Goal: Information Seeking & Learning: Learn about a topic

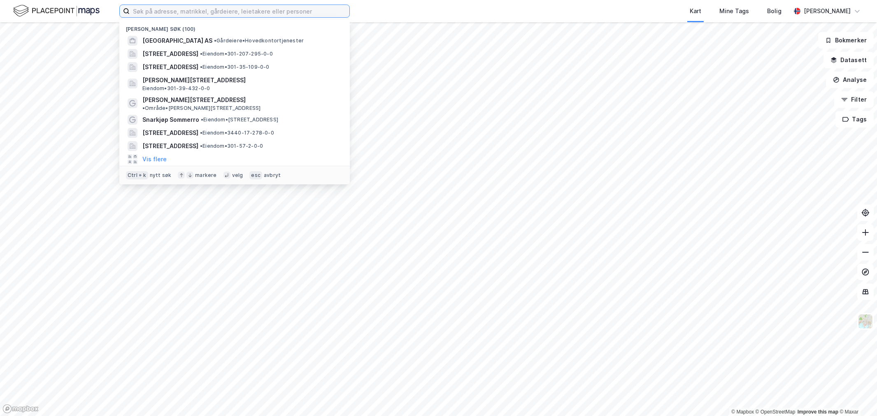
paste input "[STREET_ADDRESS]"
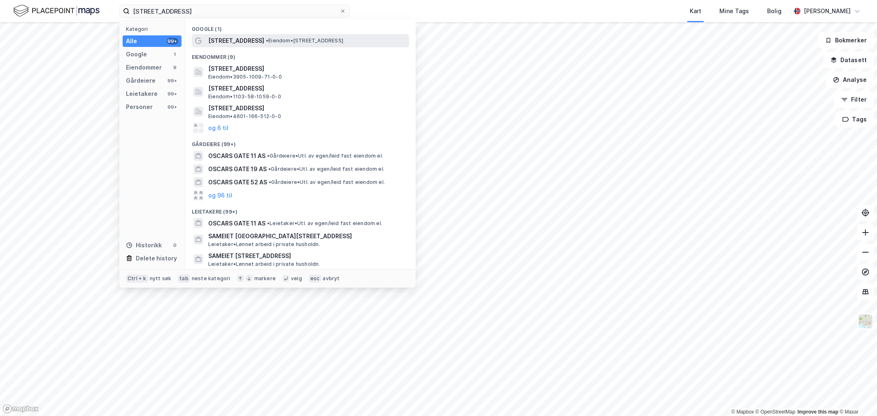
click at [242, 44] on span "[STREET_ADDRESS]" at bounding box center [236, 41] width 56 height 10
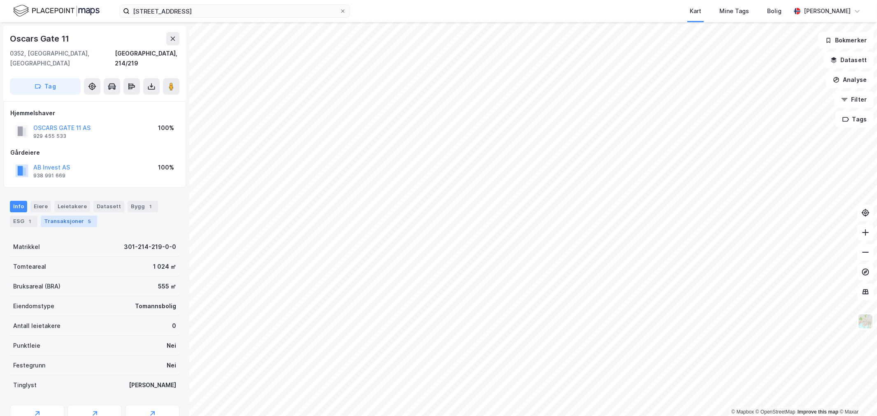
click at [76, 216] on div "Transaksjoner 5" at bounding box center [69, 222] width 56 height 12
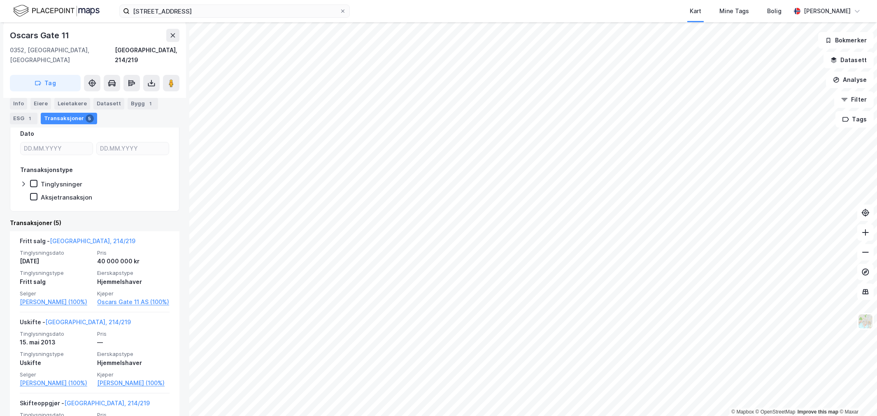
scroll to position [183, 0]
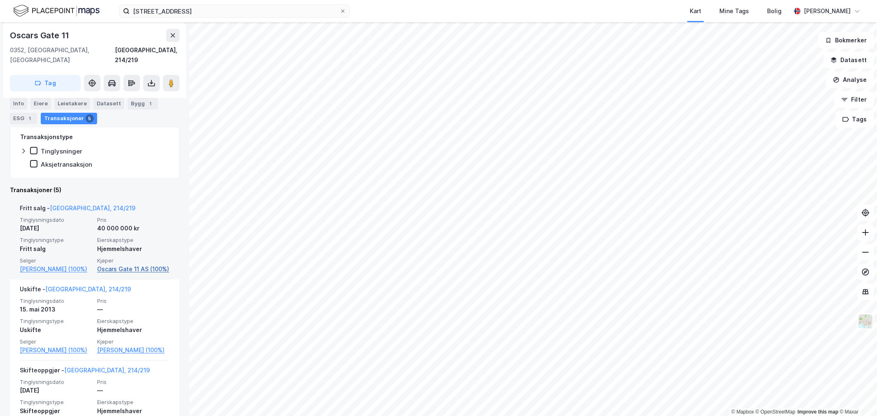
click at [109, 264] on link "Oscars Gate 11 AS (100%)" at bounding box center [133, 269] width 72 height 10
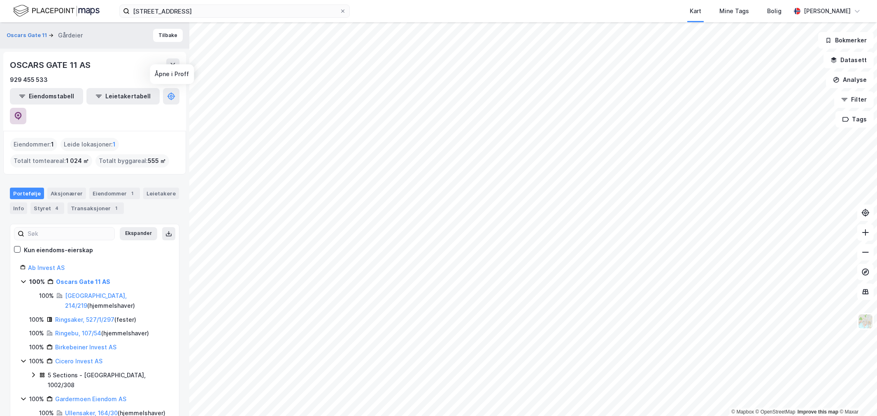
click at [26, 108] on button at bounding box center [18, 116] width 16 height 16
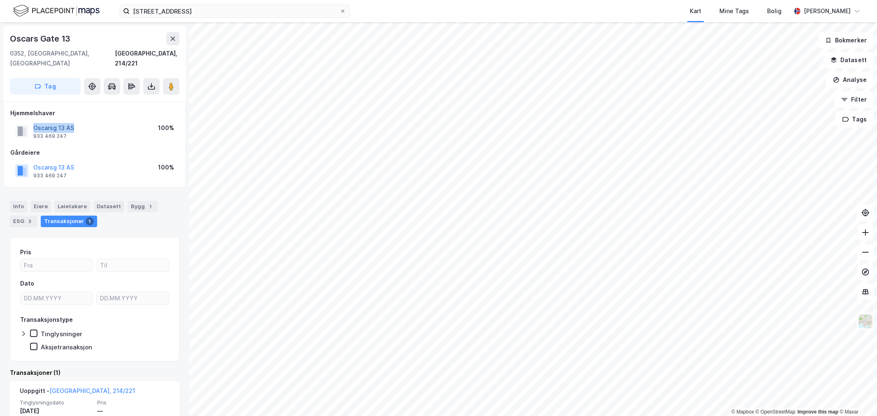
drag, startPoint x: 81, startPoint y: 121, endPoint x: 35, endPoint y: 118, distance: 46.1
click at [35, 121] on div "Oscarsg 13 AS 933 469 247 100%" at bounding box center [94, 131] width 169 height 20
click at [66, 201] on div "Leietakere" at bounding box center [72, 207] width 36 height 12
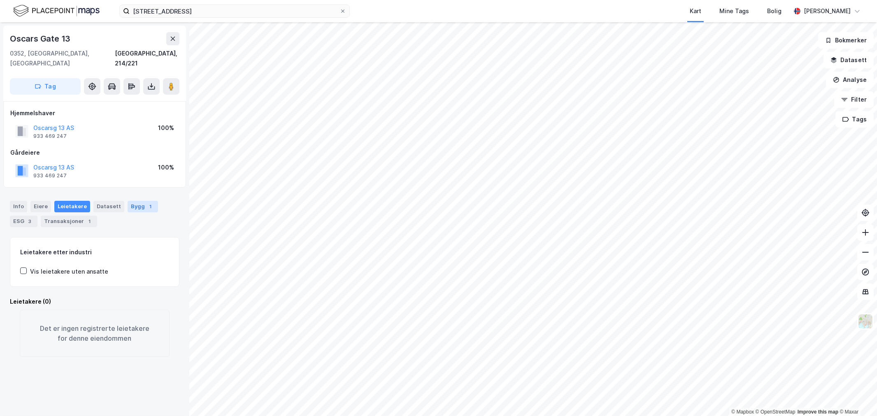
click at [128, 201] on div "Bygg 1" at bounding box center [143, 207] width 30 height 12
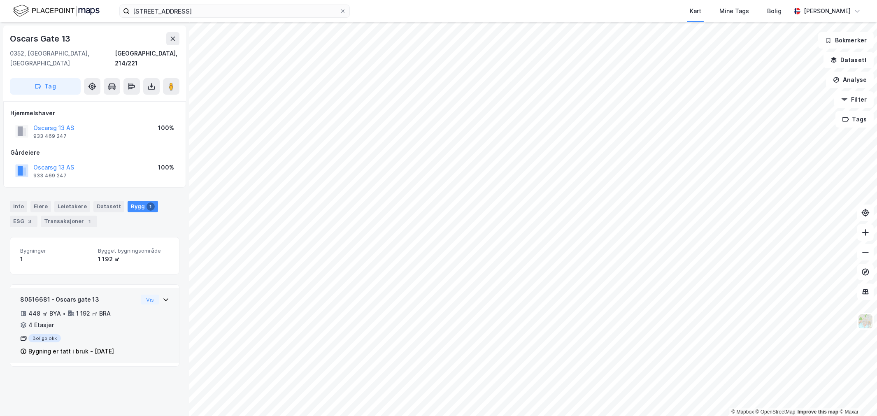
click at [88, 334] on div "Boligblokk" at bounding box center [78, 338] width 117 height 8
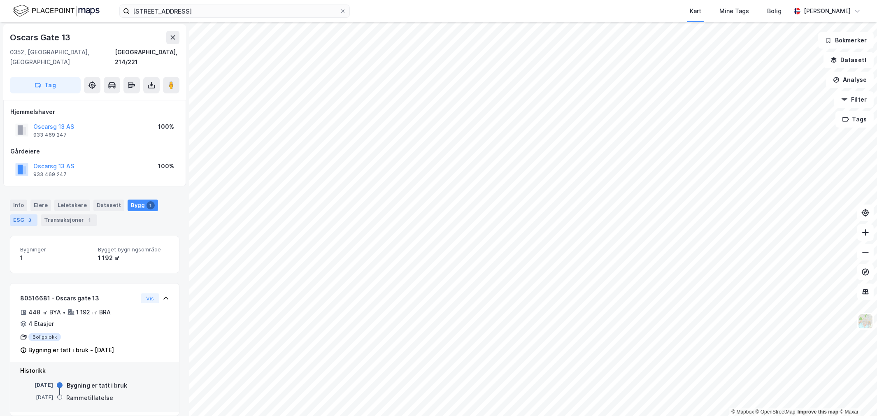
click at [29, 216] on div "3" at bounding box center [30, 220] width 8 height 8
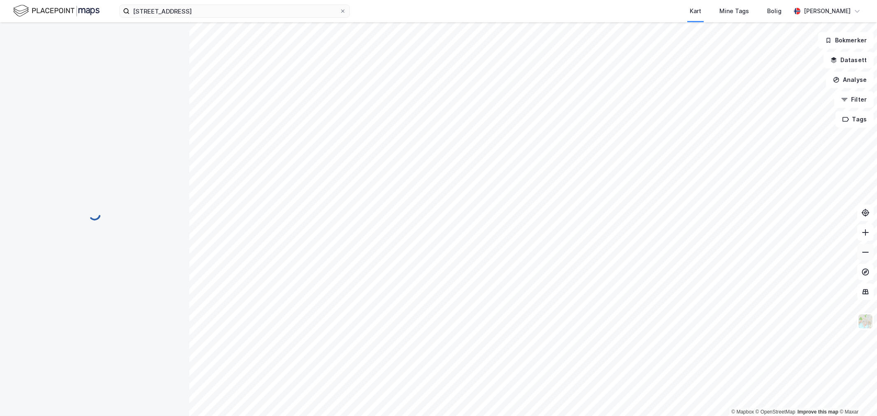
scroll to position [1, 0]
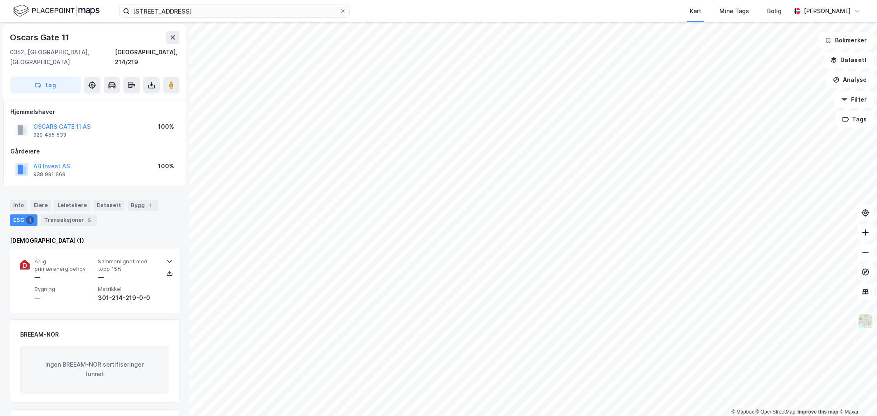
click at [7, 195] on div "Info [PERSON_NAME] Datasett Bygg 1 ESG 1 Transaksjoner 5" at bounding box center [94, 209] width 189 height 39
click at [9, 194] on div "Info [PERSON_NAME] Datasett Bygg 1 ESG 1 Transaksjoner 5" at bounding box center [94, 209] width 189 height 39
click at [11, 200] on div "Info" at bounding box center [18, 206] width 17 height 12
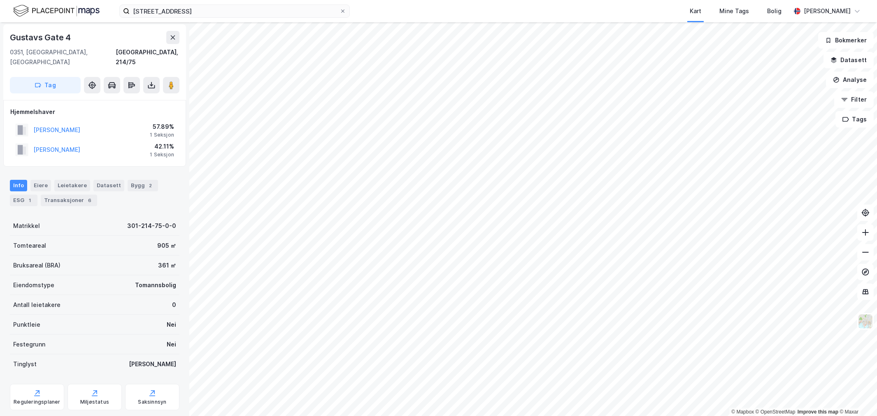
scroll to position [1, 0]
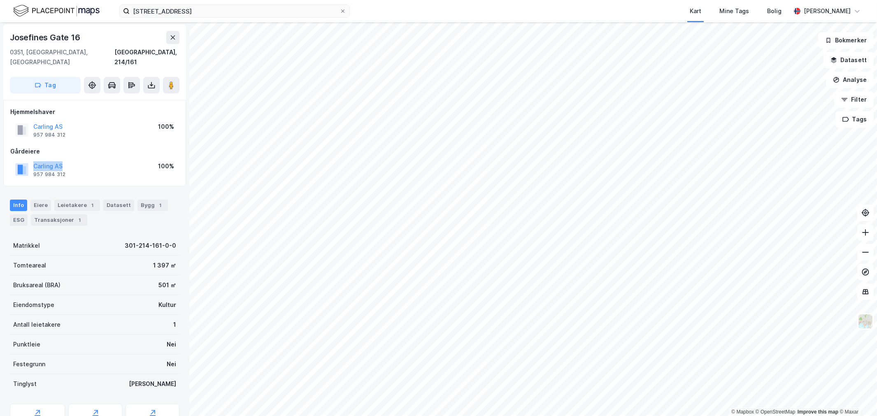
drag, startPoint x: 81, startPoint y: 154, endPoint x: 31, endPoint y: 155, distance: 49.8
click at [31, 160] on div "Carling AS 957 984 312 100%" at bounding box center [94, 170] width 169 height 20
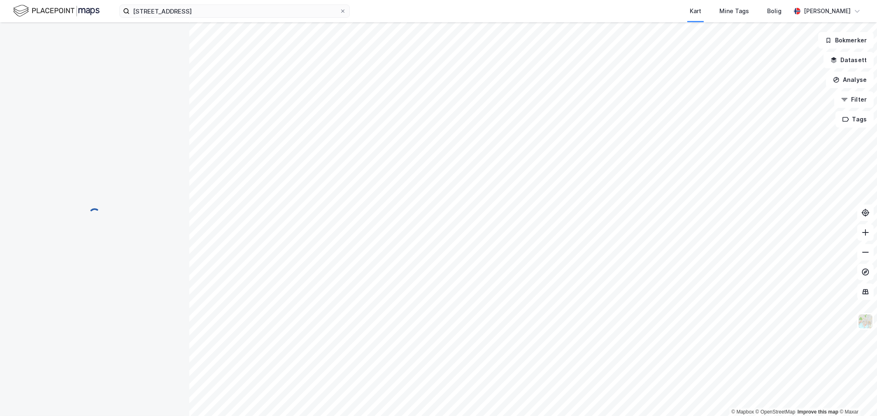
scroll to position [1, 0]
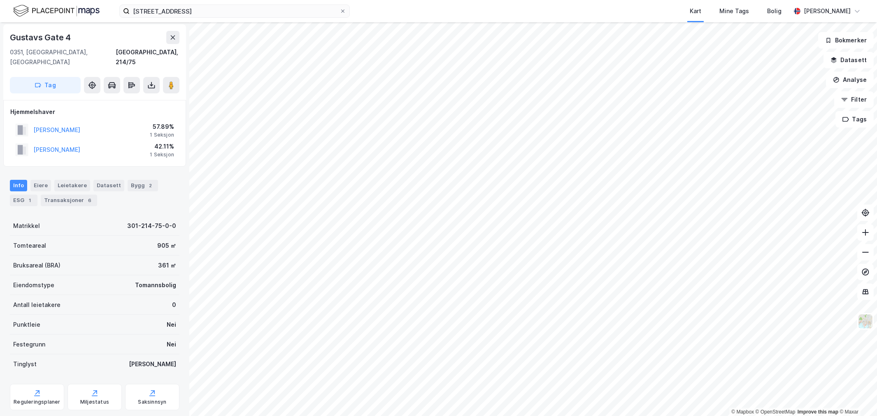
scroll to position [1, 0]
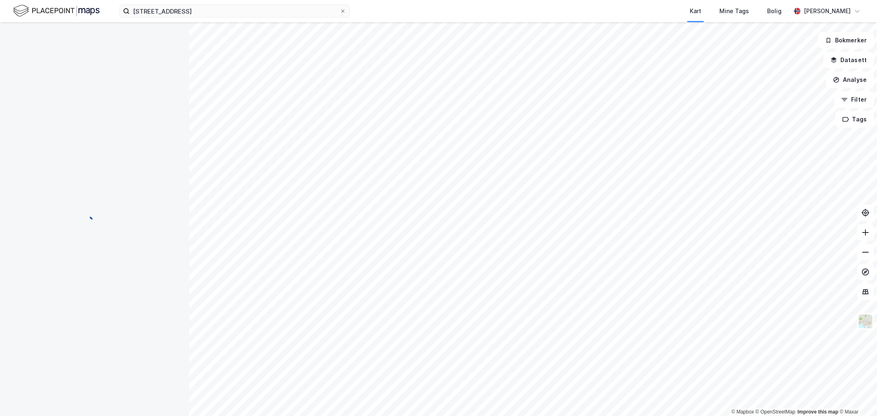
scroll to position [1, 0]
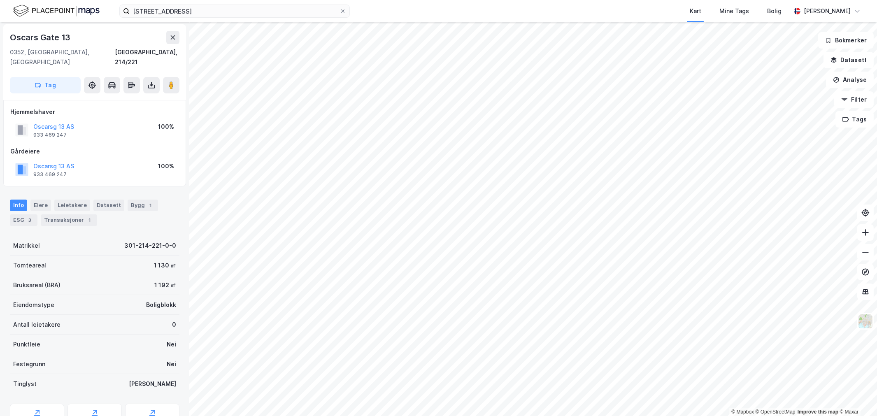
scroll to position [1, 0]
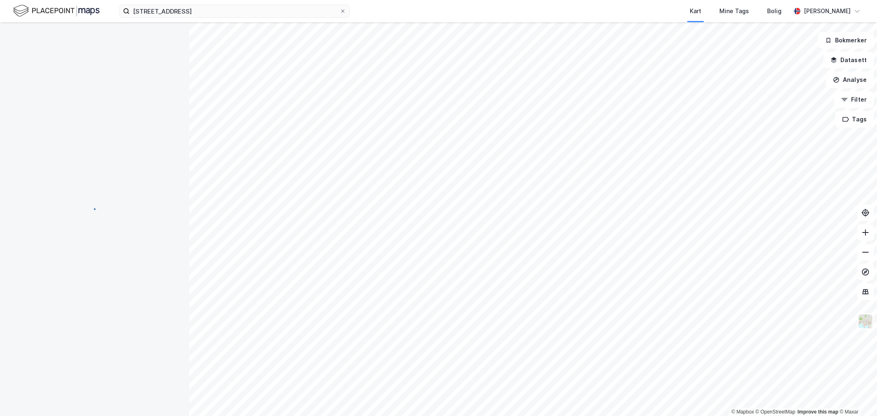
scroll to position [1, 0]
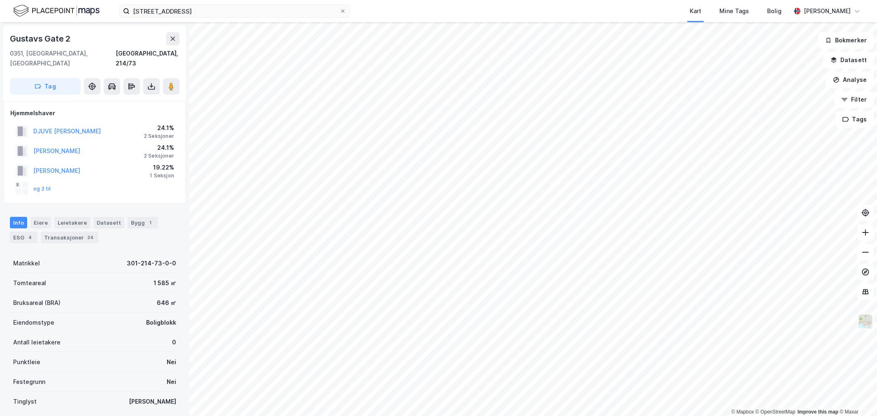
scroll to position [1, 0]
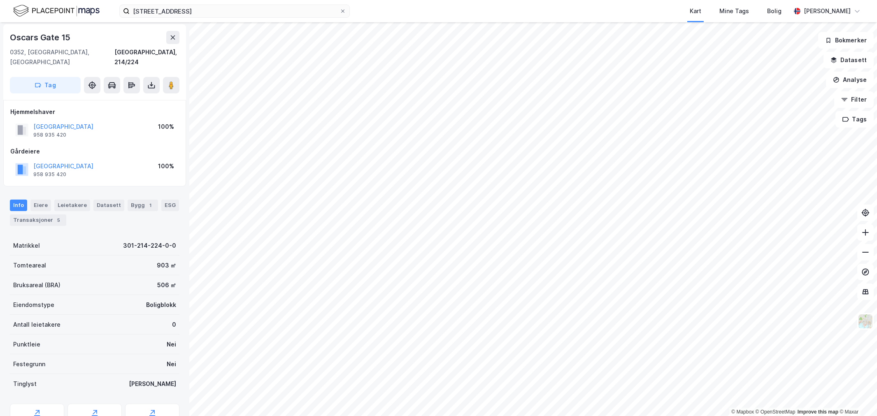
scroll to position [1, 0]
click at [67, 200] on div "Leietakere" at bounding box center [72, 206] width 36 height 12
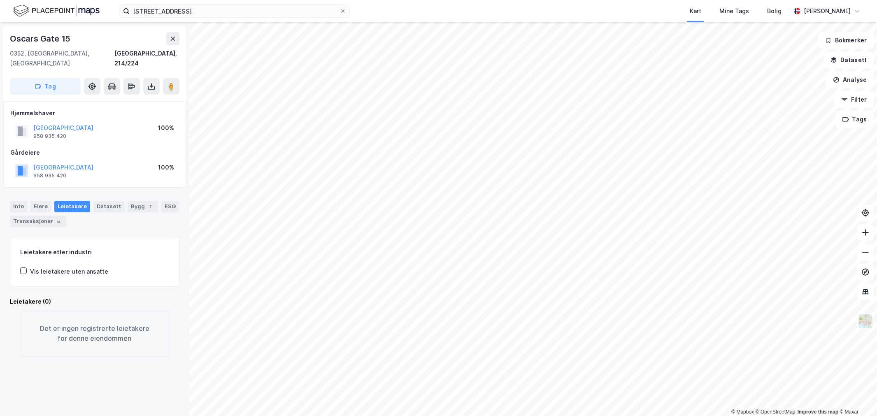
click at [43, 37] on div "Oscars Gate 15" at bounding box center [41, 38] width 62 height 13
drag, startPoint x: 43, startPoint y: 37, endPoint x: 60, endPoint y: 49, distance: 20.4
click at [44, 37] on div "Oscars Gate 15" at bounding box center [41, 38] width 62 height 13
drag, startPoint x: 60, startPoint y: 49, endPoint x: 55, endPoint y: 30, distance: 19.2
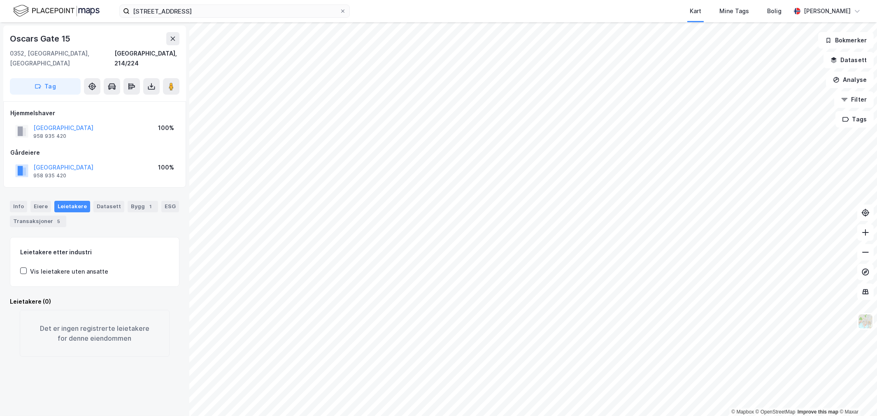
click at [55, 30] on div "[STREET_ADDRESS], 214/224 Tag" at bounding box center [94, 64] width 183 height 76
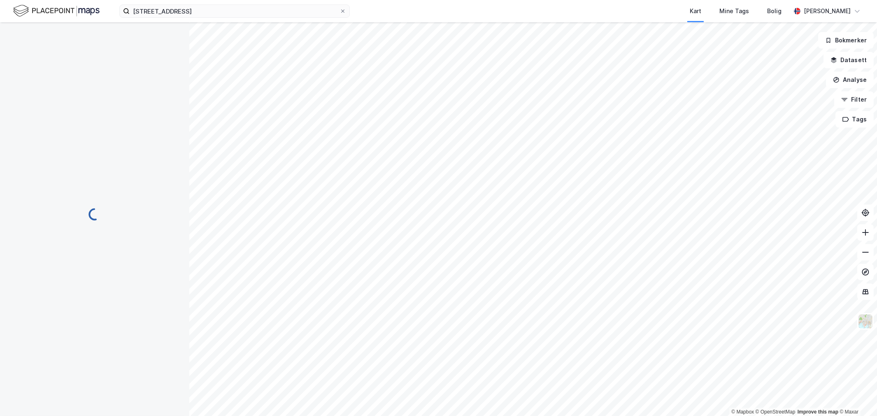
scroll to position [1, 0]
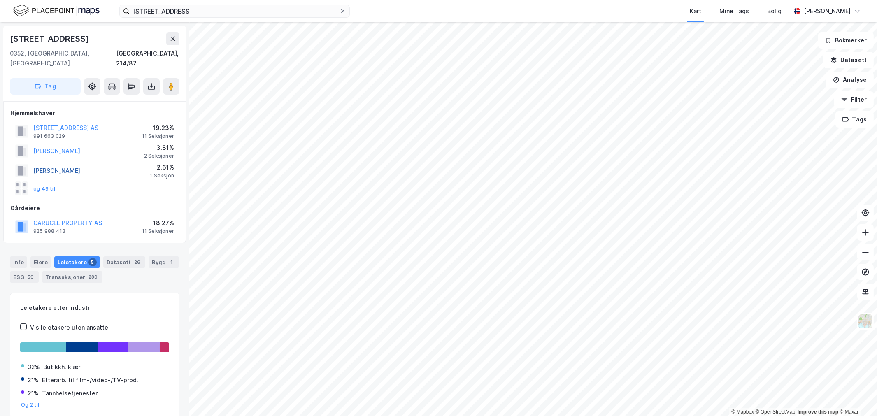
scroll to position [1, 0]
drag, startPoint x: 116, startPoint y: 118, endPoint x: 32, endPoint y: 118, distance: 84.3
click at [32, 120] on div "HEGDEHAUGSVEIEN 23 AS 991 663 029 19.23% 11 Seksjoner" at bounding box center [94, 130] width 169 height 20
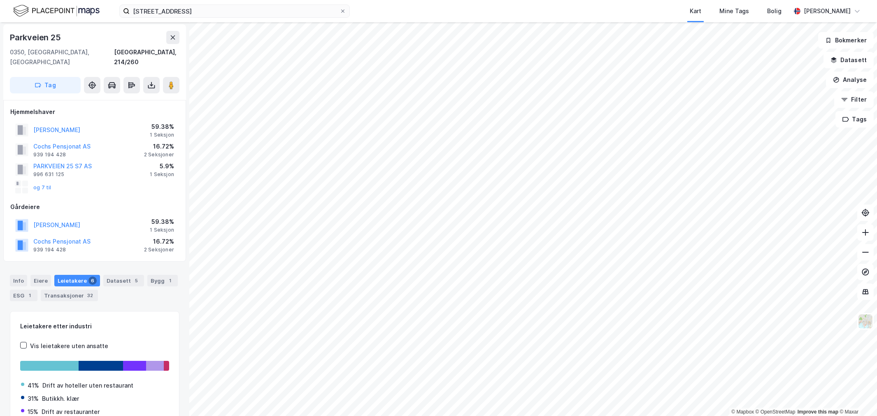
scroll to position [1, 0]
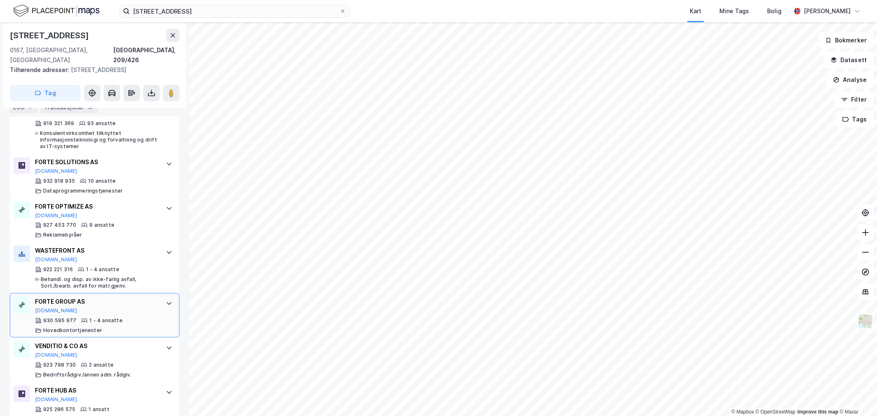
scroll to position [320, 0]
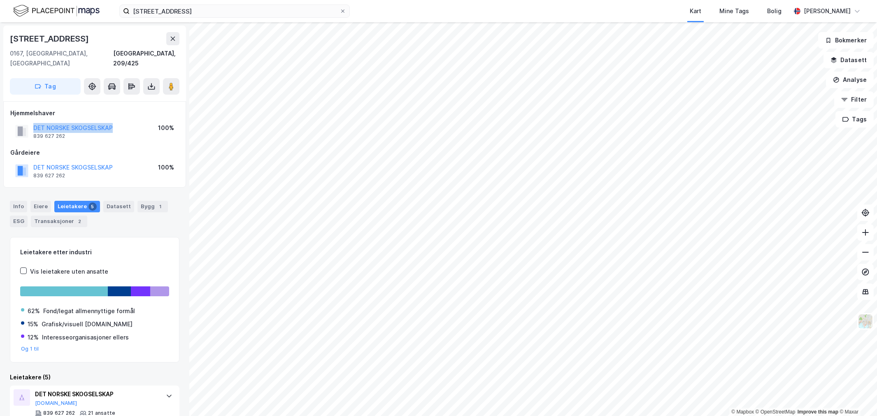
drag, startPoint x: 133, startPoint y: 112, endPoint x: 30, endPoint y: 118, distance: 103.0
click at [30, 121] on div "DET NORSKE SKOGSELSKAP 839 627 262 100%" at bounding box center [94, 131] width 169 height 20
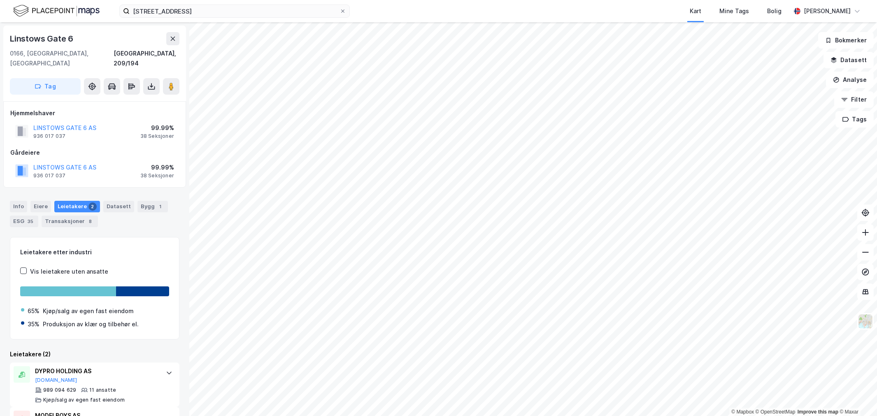
drag, startPoint x: 113, startPoint y: 106, endPoint x: 113, endPoint y: 110, distance: 4.1
click at [113, 110] on div "Hjemmelshaver LINSTOWS GATE 6 AS 936 017 037 99.99% 38 Seksjoner" at bounding box center [94, 124] width 169 height 33
click at [113, 121] on div "LINSTOWS GATE 6 AS 936 017 037 99.99% 38 Seksjoner" at bounding box center [94, 131] width 169 height 20
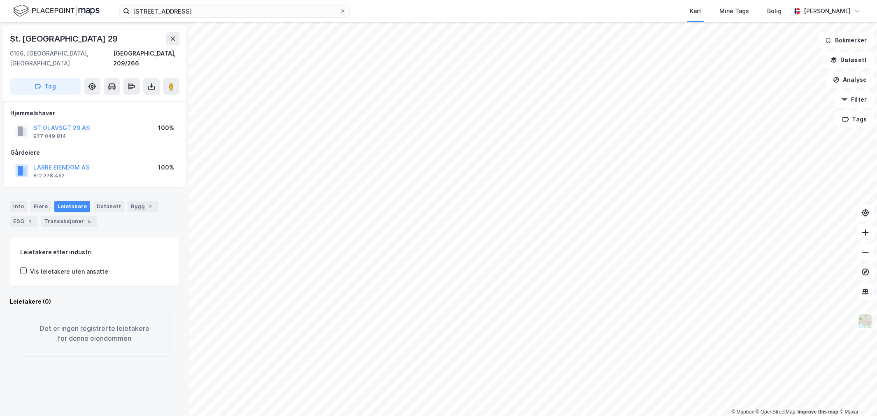
click at [121, 161] on div "LARRE EIENDOM AS 812 278 452 100%" at bounding box center [94, 171] width 169 height 20
click at [69, 216] on div "Transaksjoner 5" at bounding box center [69, 222] width 56 height 12
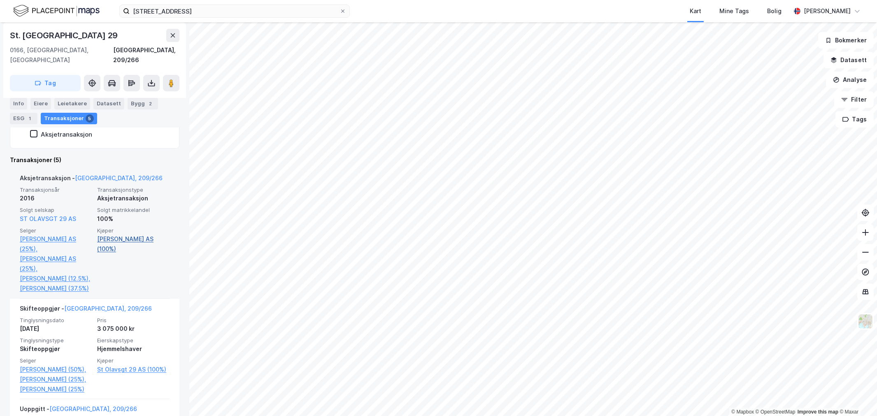
scroll to position [228, 0]
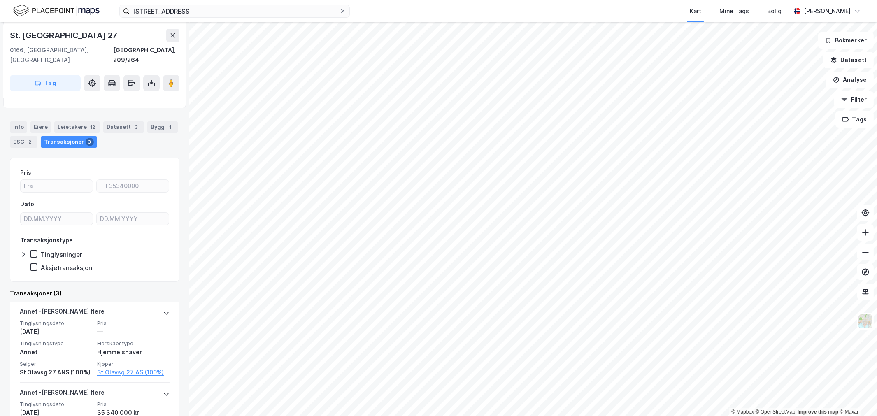
scroll to position [137, 0]
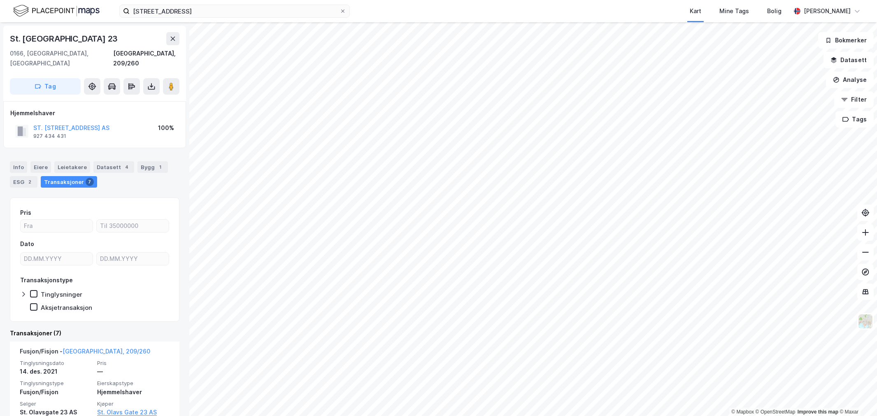
click at [117, 121] on div "ST. [GEOGRAPHIC_DATA] 23 AS 927 434 431 100%" at bounding box center [94, 131] width 169 height 20
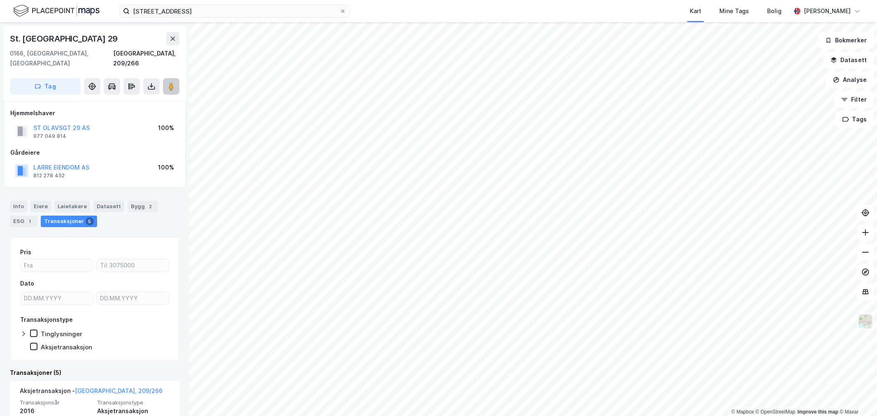
click at [167, 82] on icon at bounding box center [171, 86] width 8 height 8
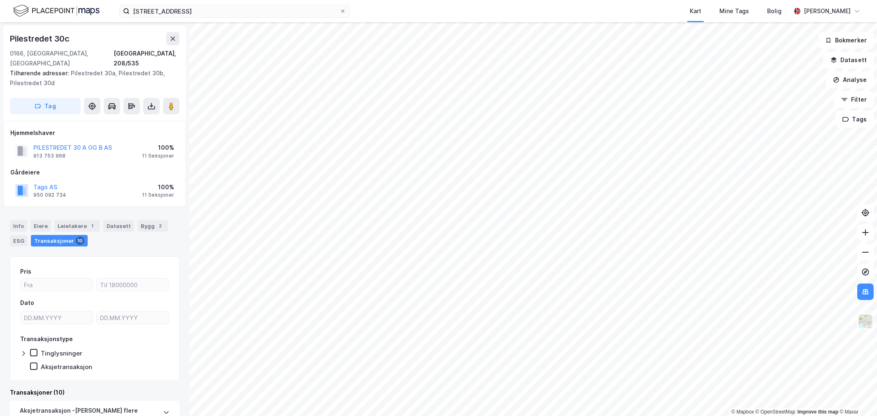
click at [135, 141] on div "PILESTREDET 30 A OG B AS 913 753 968 100% 11 Seksjoner" at bounding box center [94, 151] width 169 height 20
drag, startPoint x: 126, startPoint y: 132, endPoint x: 33, endPoint y: 138, distance: 93.1
click at [33, 141] on div "PILESTREDET 30 A OG B AS 913 753 968 100% 11 Seksjoner" at bounding box center [94, 151] width 169 height 20
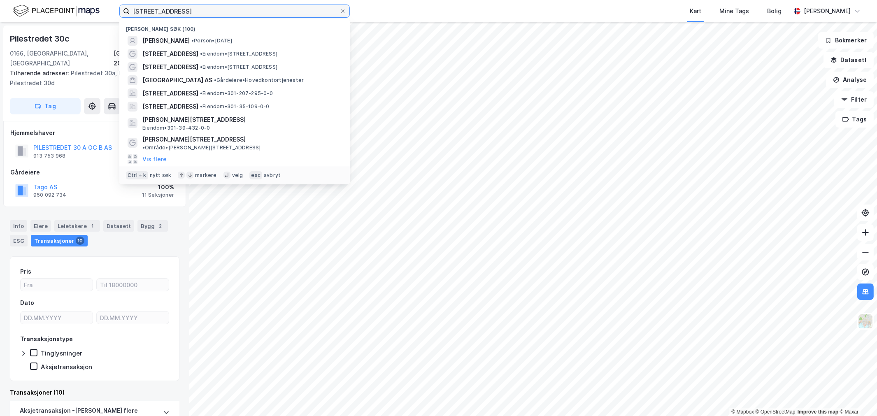
click at [219, 13] on input "[STREET_ADDRESS]" at bounding box center [235, 11] width 210 height 12
paste input "[STREET_ADDRESS] AS"
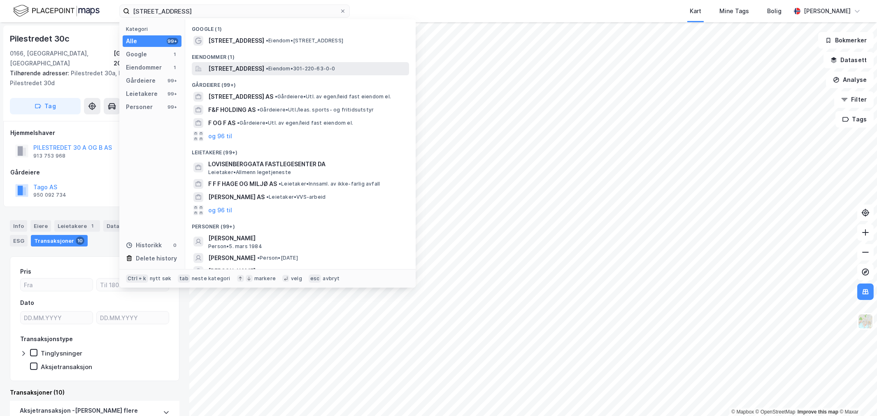
click at [230, 65] on span "[STREET_ADDRESS]" at bounding box center [236, 69] width 56 height 10
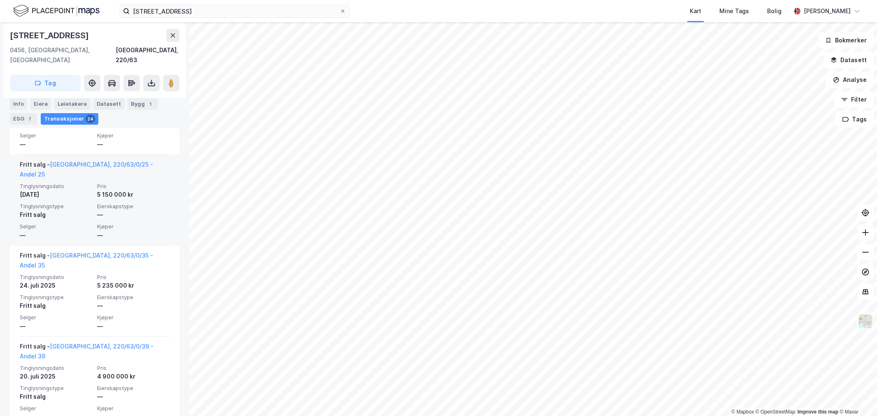
scroll to position [503, 0]
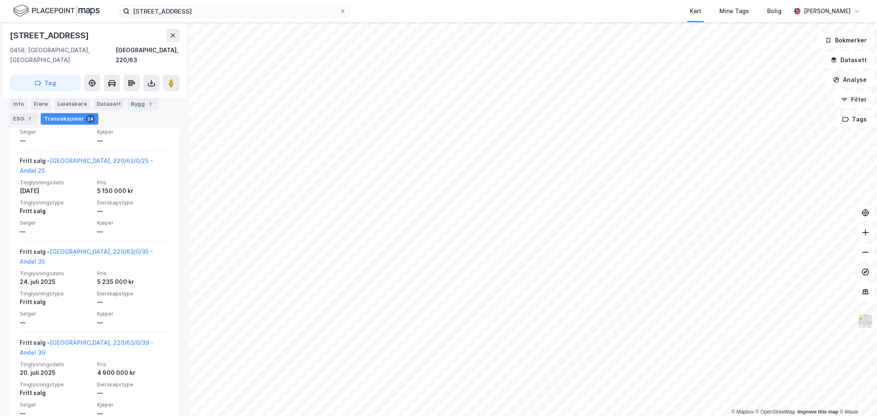
click at [218, 3] on div "[STREET_ADDRESS] Kart Mine Tags Bolig [PERSON_NAME]" at bounding box center [438, 11] width 877 height 22
click at [215, 9] on input "[STREET_ADDRESS]" at bounding box center [235, 11] width 210 height 12
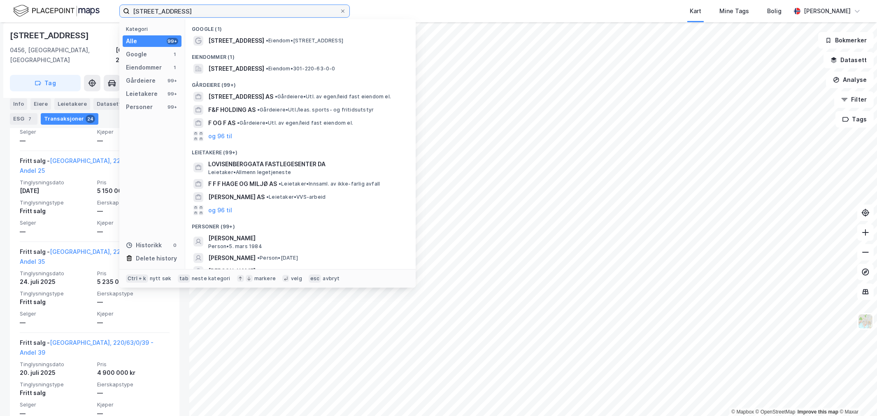
click at [215, 9] on input "[STREET_ADDRESS]" at bounding box center [235, 11] width 210 height 12
paste input "ille Bislett Bolig AS"
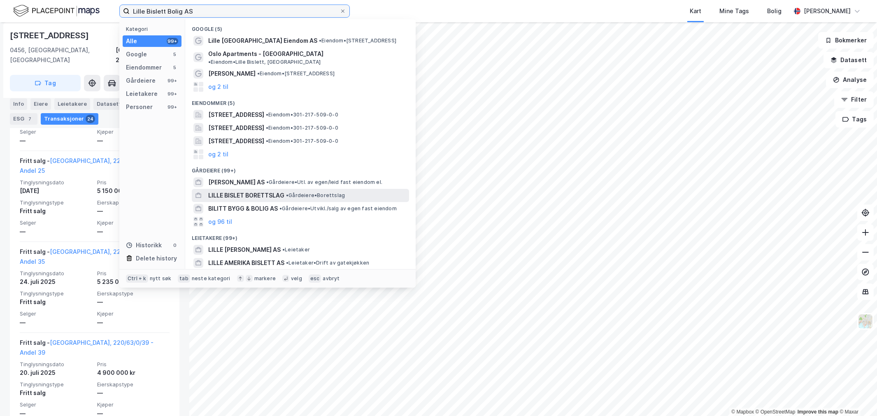
type input "Lille Bislett Bolig AS"
click at [297, 191] on div "LILLE BISLET BORETTSLAG • Gårdeiere • Borettslag" at bounding box center [307, 196] width 199 height 10
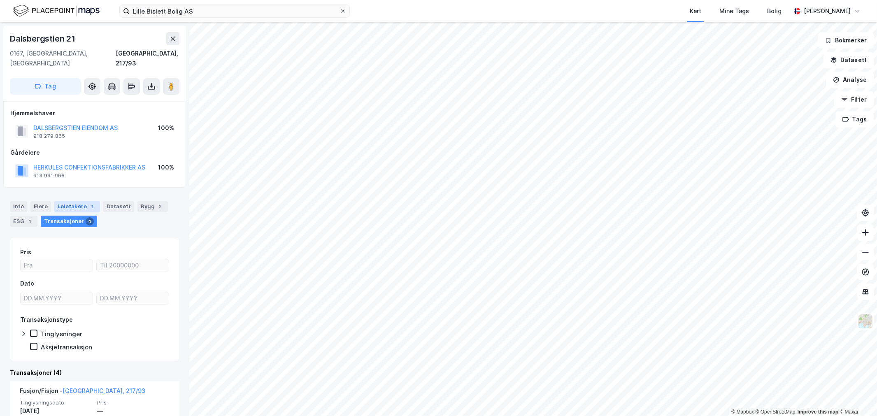
click at [70, 201] on div "Leietakere 1" at bounding box center [77, 207] width 46 height 12
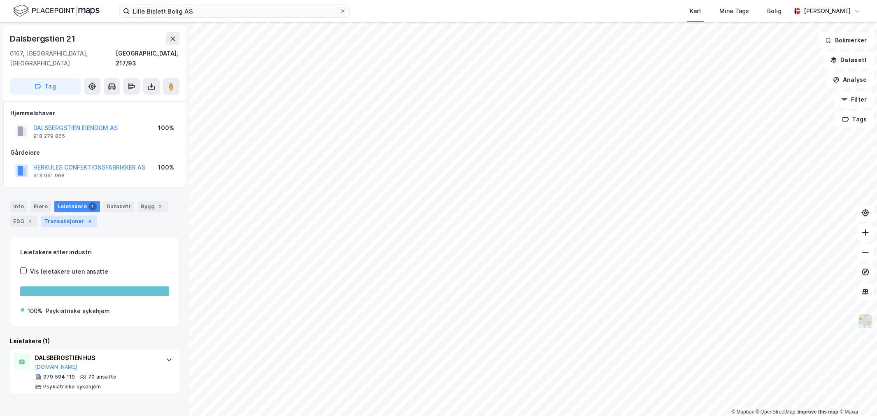
click at [72, 216] on div "Transaksjoner 4" at bounding box center [69, 222] width 56 height 12
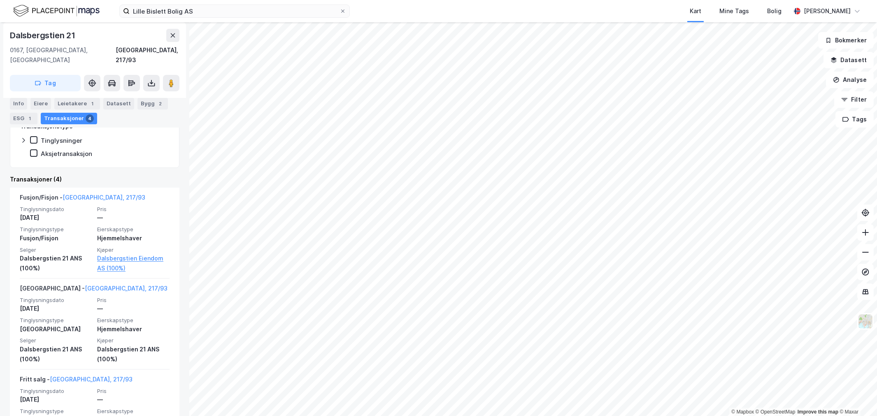
scroll to position [228, 0]
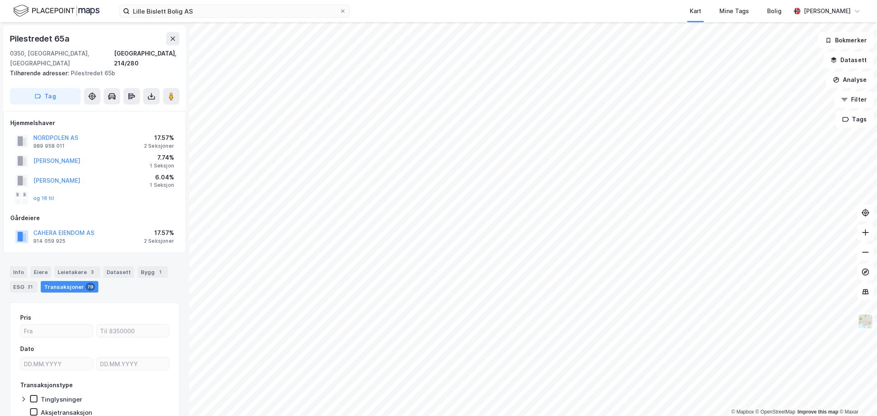
scroll to position [30, 0]
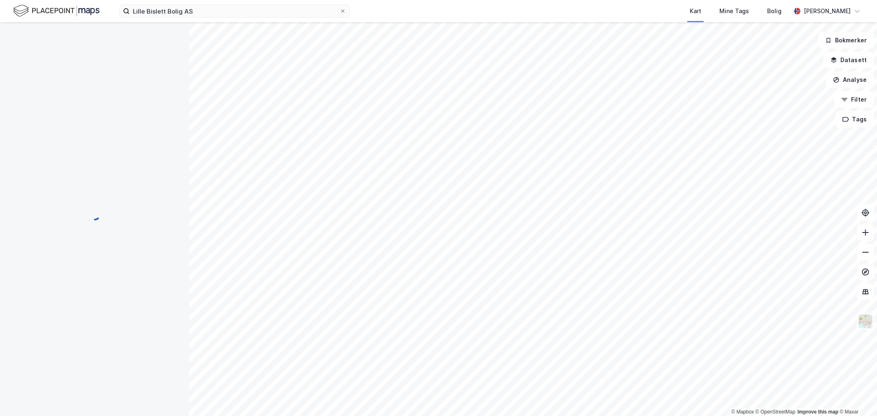
scroll to position [30, 0]
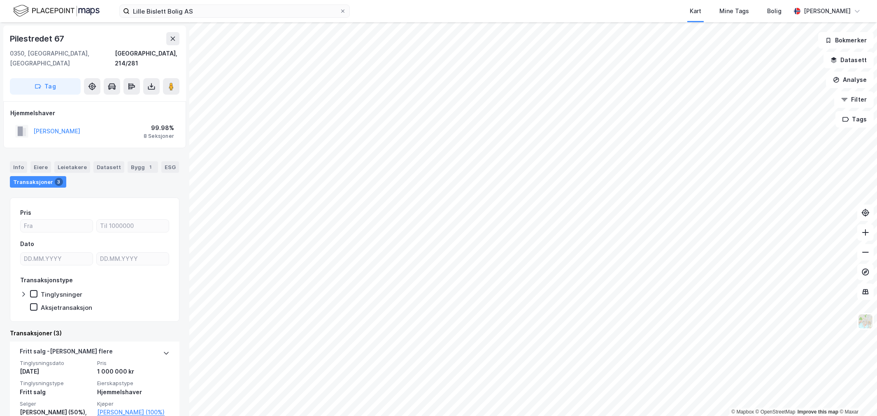
click at [116, 121] on div "[PERSON_NAME] 99.98% 8 Seksjoner" at bounding box center [94, 131] width 169 height 20
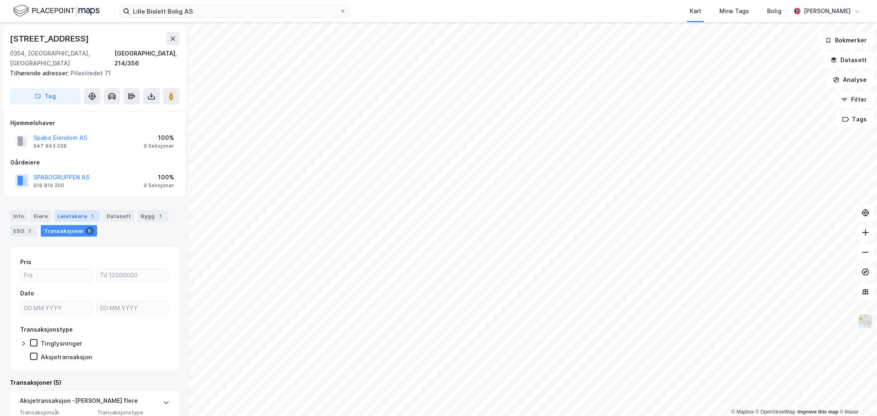
click at [78, 210] on div "Leietakere 1" at bounding box center [77, 216] width 46 height 12
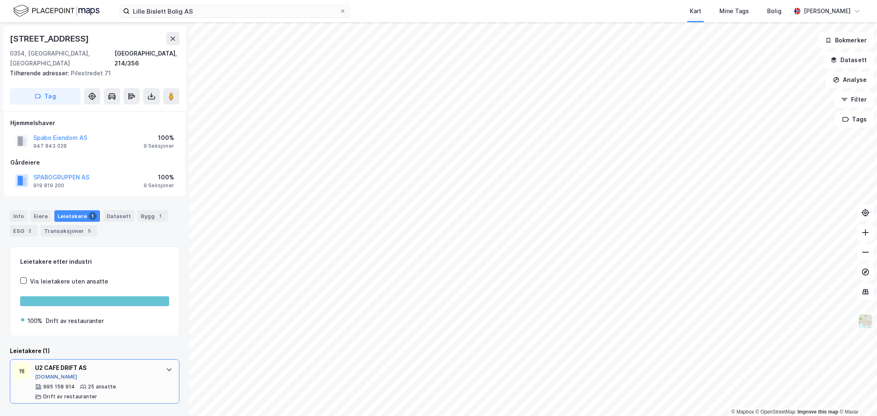
click at [42, 374] on button "[DOMAIN_NAME]" at bounding box center [56, 377] width 42 height 7
click at [179, 88] on div "[STREET_ADDRESS], 214/356 Tilhørende adresser: [STREET_ADDRESS] Tag" at bounding box center [94, 69] width 183 height 86
click at [174, 92] on icon at bounding box center [171, 96] width 8 height 8
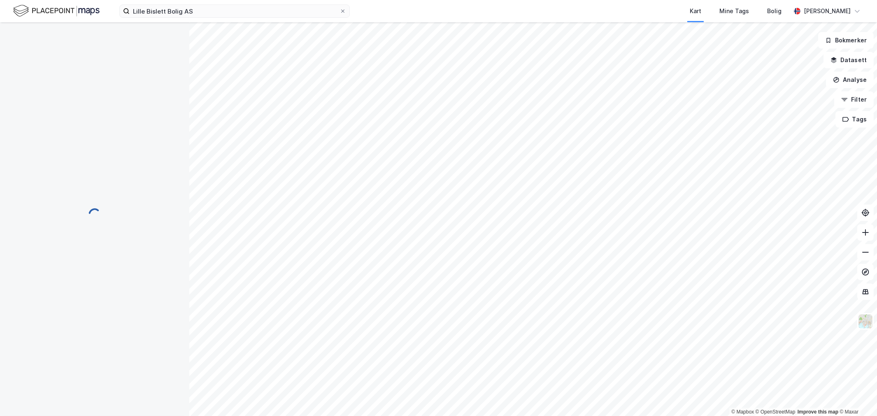
scroll to position [0, 0]
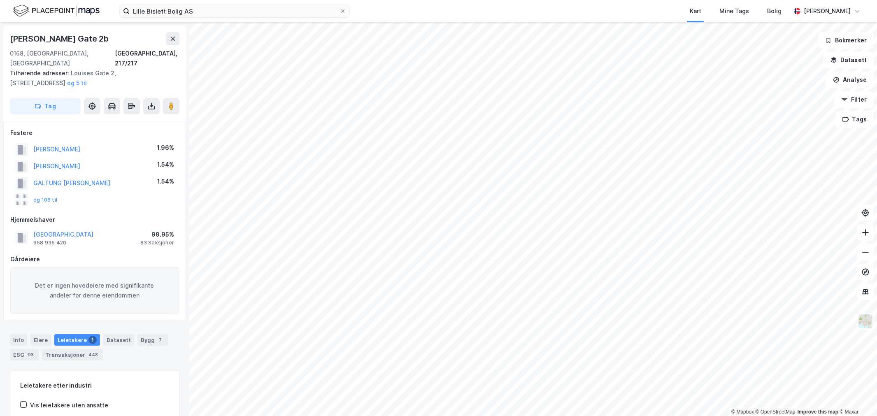
scroll to position [0, 0]
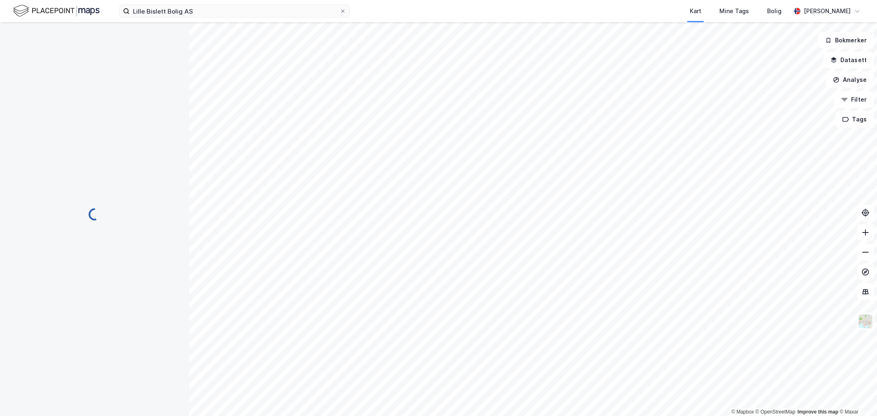
scroll to position [0, 0]
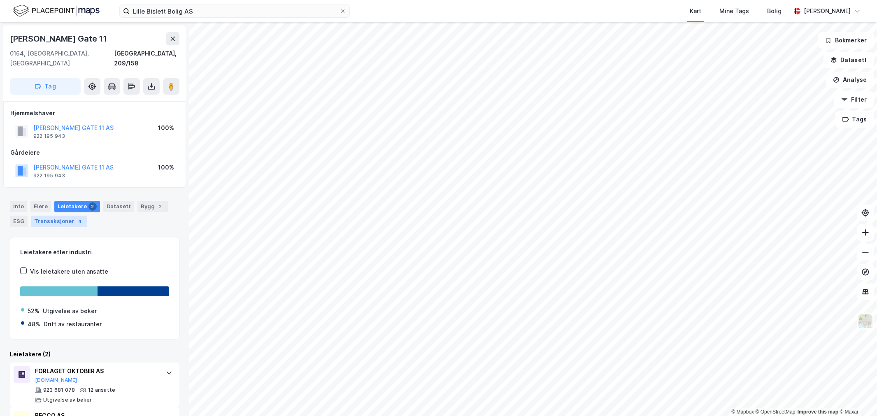
click at [79, 217] on div "4" at bounding box center [80, 221] width 8 height 8
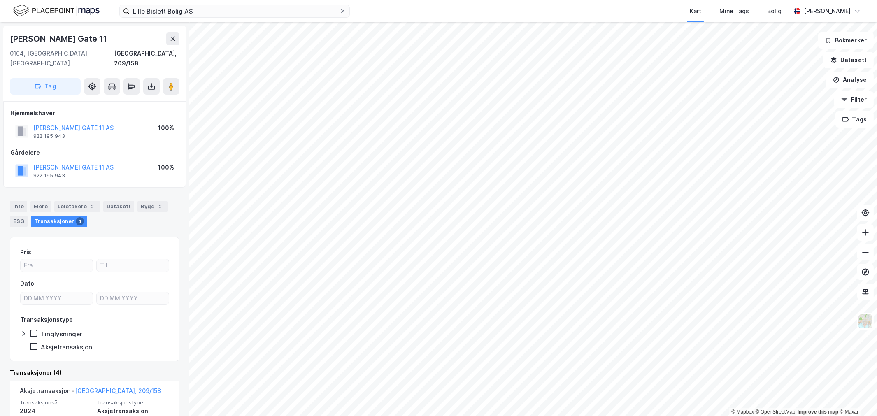
click at [127, 122] on div "[PERSON_NAME][GEOGRAPHIC_DATA] 11 AS 922 195 943 100%" at bounding box center [94, 131] width 169 height 20
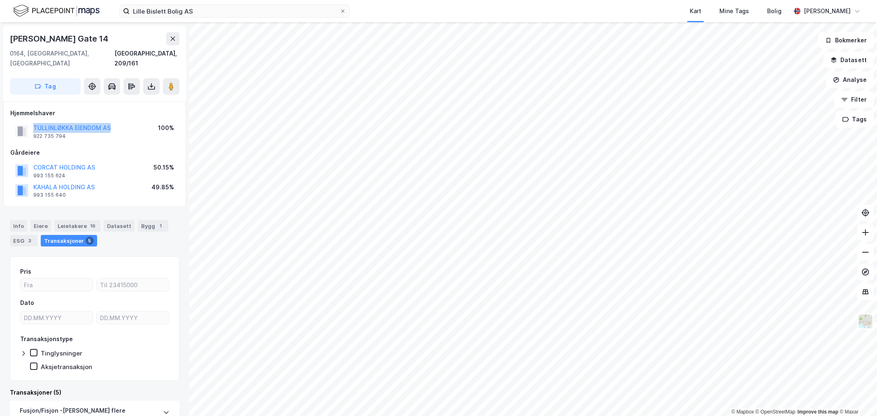
drag, startPoint x: 123, startPoint y: 118, endPoint x: 29, endPoint y: 119, distance: 94.2
click at [29, 121] on div "TULLINLØKKA EIENDOM AS 922 735 794 100%" at bounding box center [94, 131] width 169 height 20
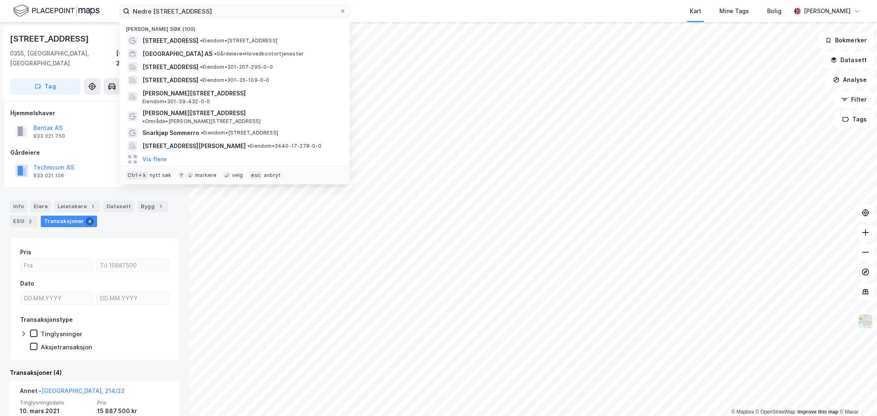
click at [245, 14] on input "Nedre [STREET_ADDRESS]" at bounding box center [235, 11] width 210 height 12
click at [245, 14] on input "Nedre Slottsgate 7" at bounding box center [235, 11] width 210 height 12
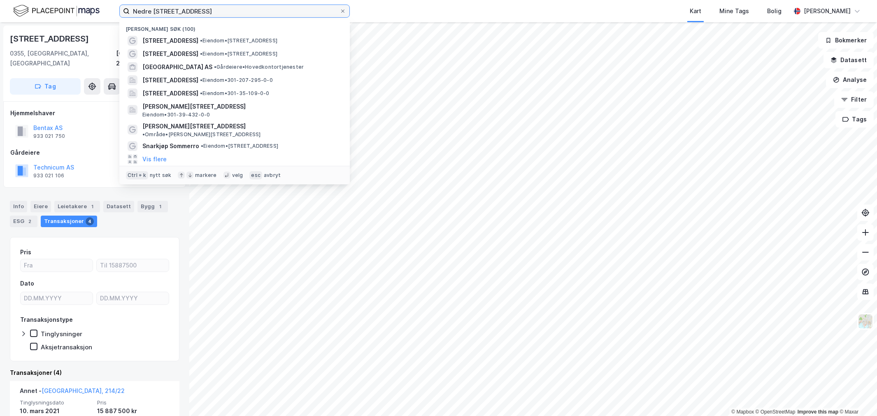
click at [224, 14] on input "Nedre Slottsgate 7" at bounding box center [235, 11] width 210 height 12
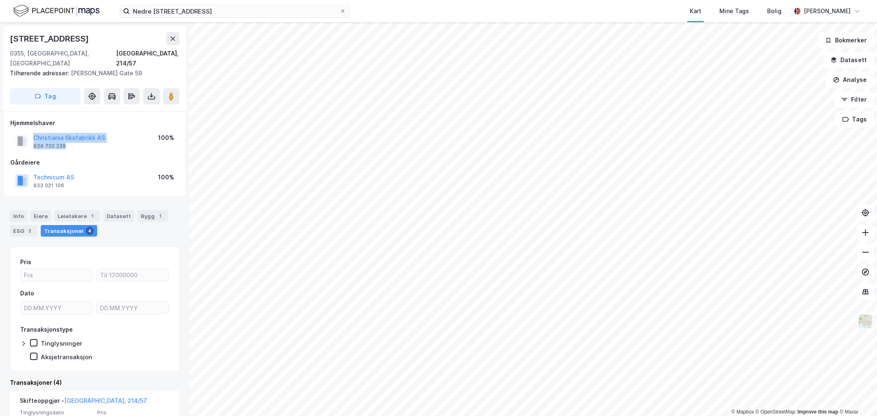
drag, startPoint x: 104, startPoint y: 133, endPoint x: 26, endPoint y: 127, distance: 78.8
click at [26, 131] on div "Christiania Skofabrikk AS 934 702 239 100%" at bounding box center [94, 141] width 169 height 20
drag, startPoint x: 43, startPoint y: 121, endPoint x: 39, endPoint y: 124, distance: 5.0
click at [39, 133] on div "Christiania Skofabrikk AS" at bounding box center [69, 138] width 72 height 10
click at [0, 0] on button "Christiania Skofabrikk AS" at bounding box center [0, 0] width 0 height 0
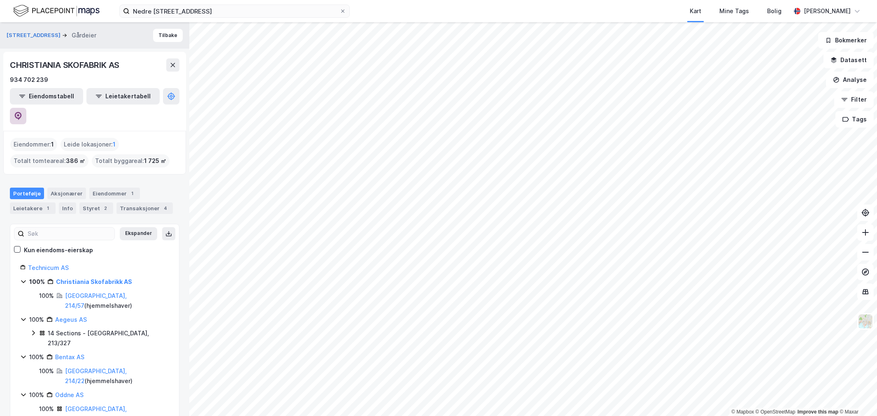
click at [22, 112] on icon at bounding box center [18, 116] width 7 height 8
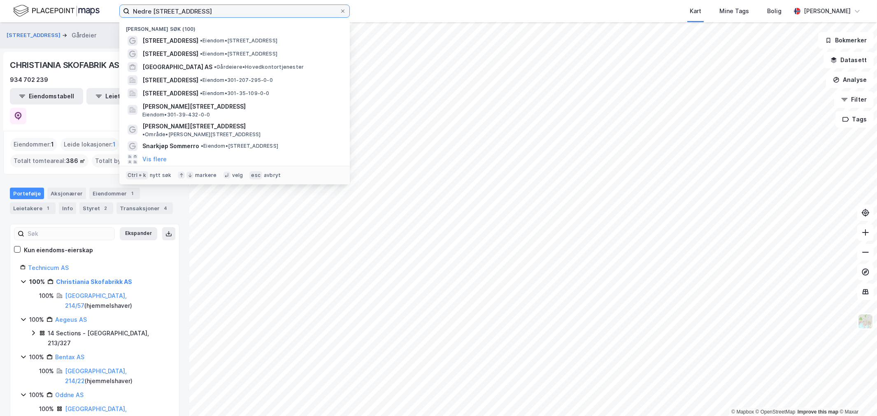
click at [202, 11] on input "Nedre Slottsgate 7" at bounding box center [235, 11] width 210 height 12
paste input "Henrik Müller-Hansen"
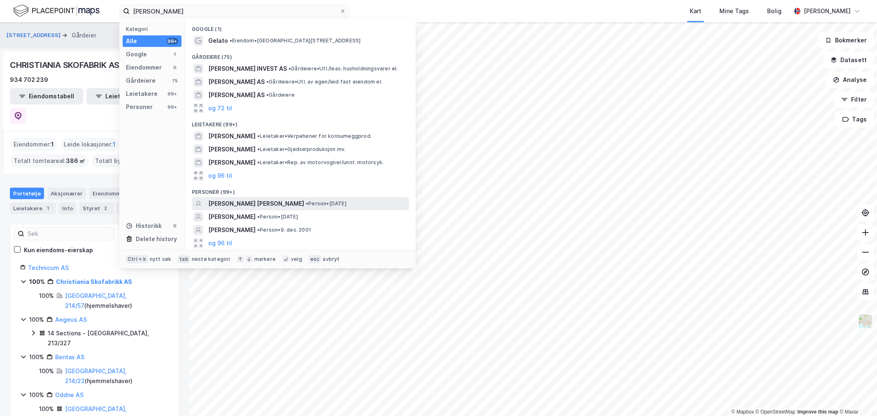
click at [281, 203] on span "[PERSON_NAME]" at bounding box center [256, 204] width 96 height 10
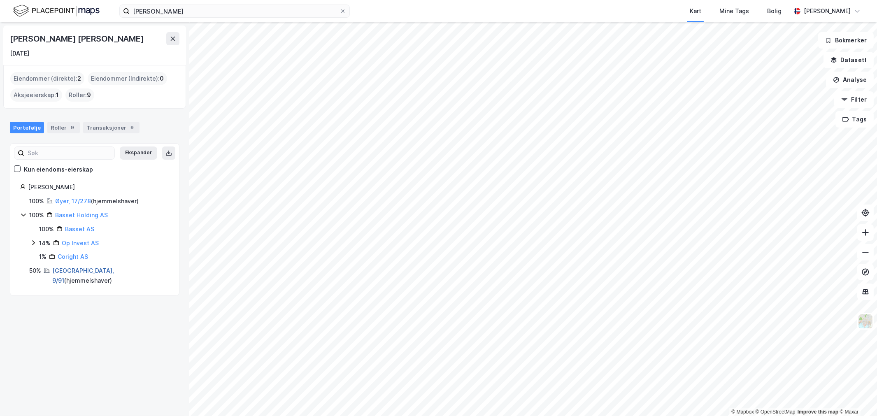
click at [69, 272] on link "Oslo, 9/91" at bounding box center [83, 275] width 62 height 17
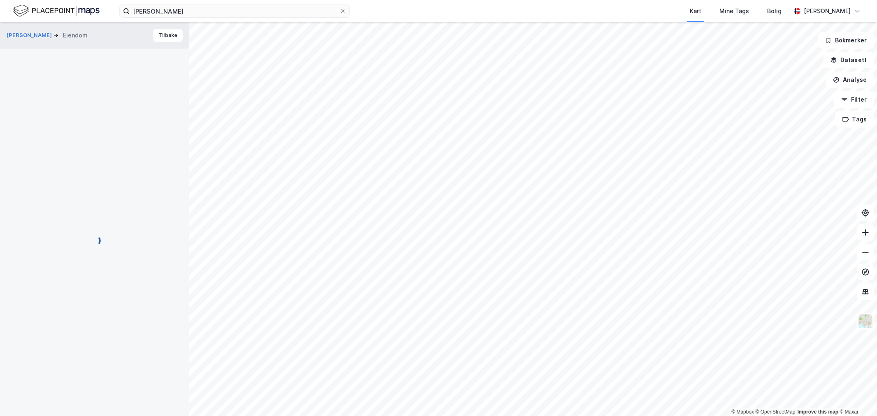
scroll to position [0, 0]
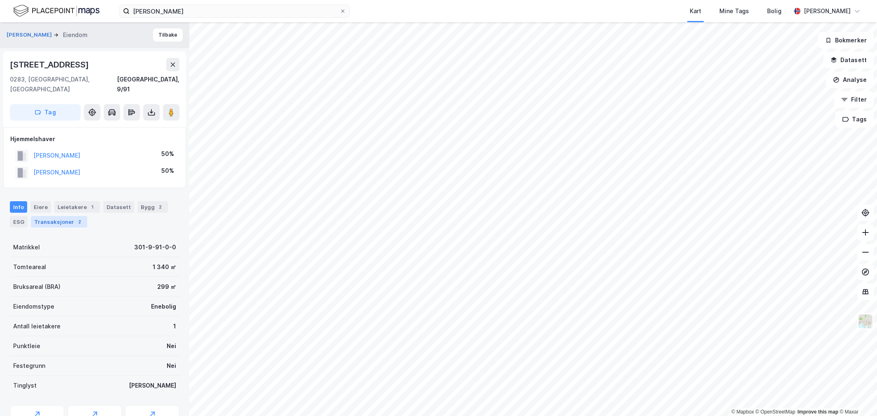
click at [67, 216] on div "Transaksjoner 2" at bounding box center [59, 222] width 56 height 12
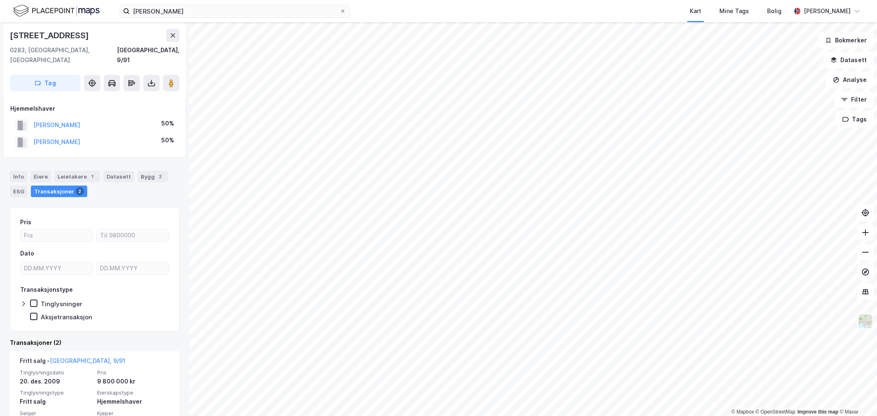
scroll to position [46, 0]
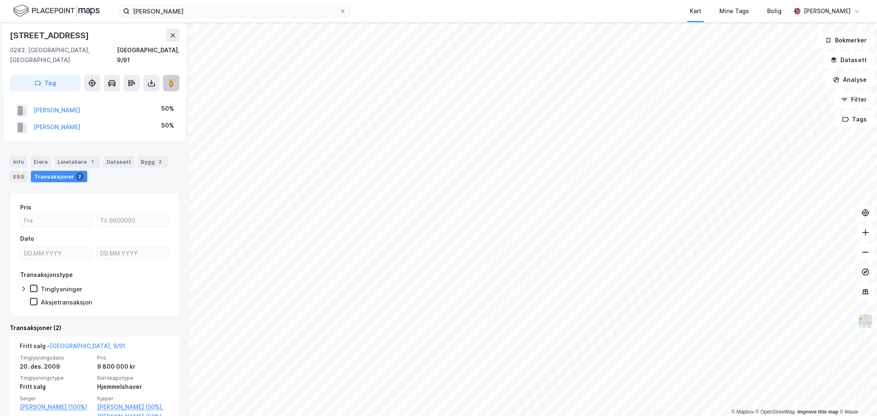
click at [168, 79] on icon at bounding box center [171, 83] width 8 height 8
click at [0, 0] on button "MÜLLER-HANSEN ISABELLA" at bounding box center [0, 0] width 0 height 0
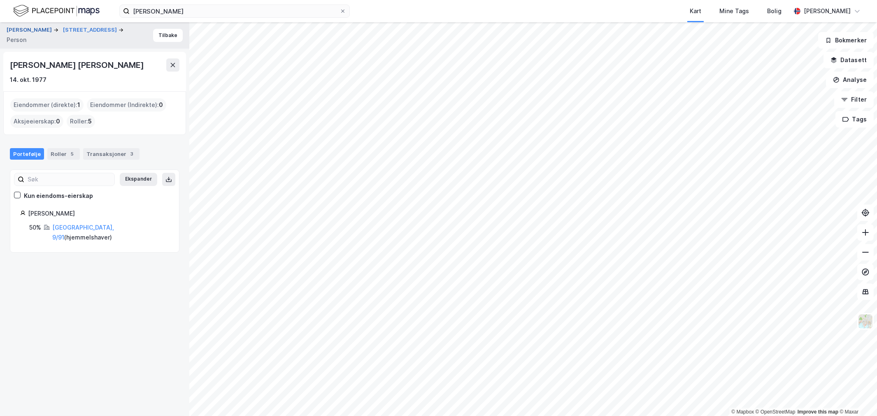
click at [53, 29] on button "MÜLLER-HANSEN HENRIK" at bounding box center [30, 30] width 47 height 8
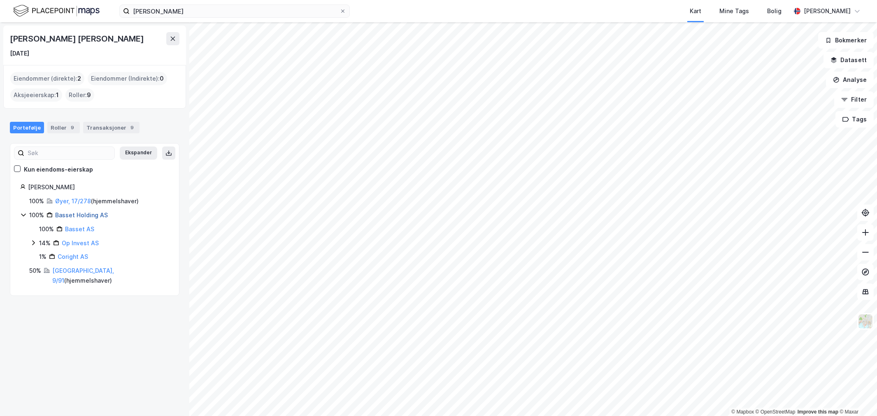
click at [72, 216] on link "Basset Holding AS" at bounding box center [81, 214] width 53 height 7
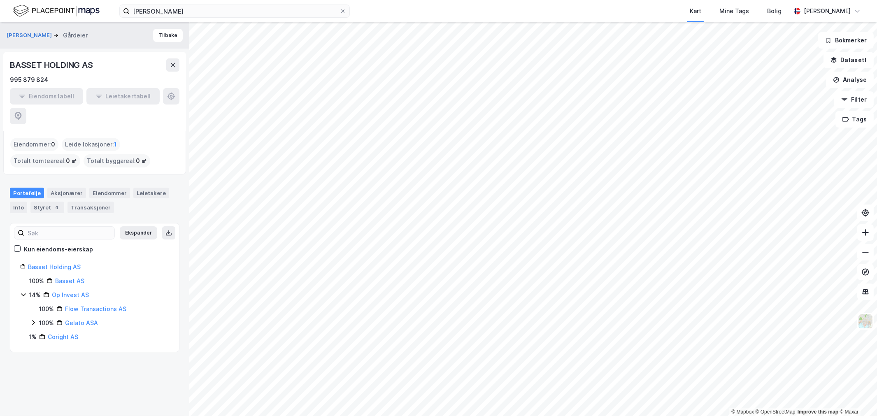
click at [163, 93] on div "Eiendomstabell Leietakertabell" at bounding box center [95, 106] width 170 height 36
click at [73, 291] on link "Op Invest AS" at bounding box center [70, 294] width 37 height 7
click at [53, 66] on div "OP INVEST AS" at bounding box center [38, 64] width 57 height 13
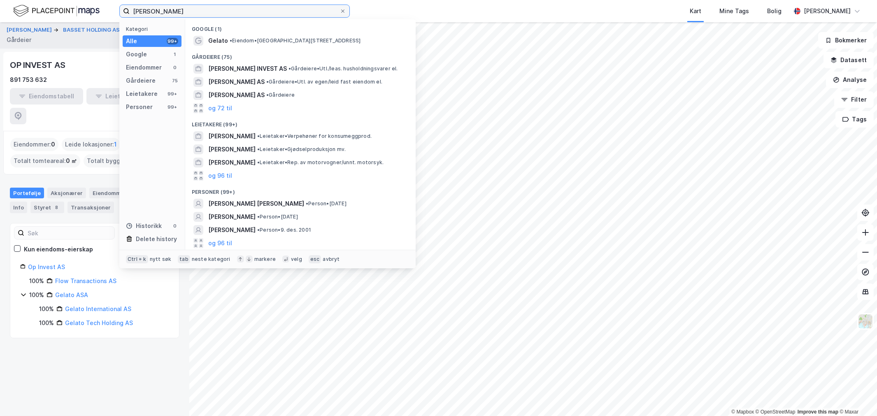
click at [174, 8] on input "Henrik Müller-Hansen" at bounding box center [235, 11] width 210 height 12
paste input "anisch Eiendom AS"
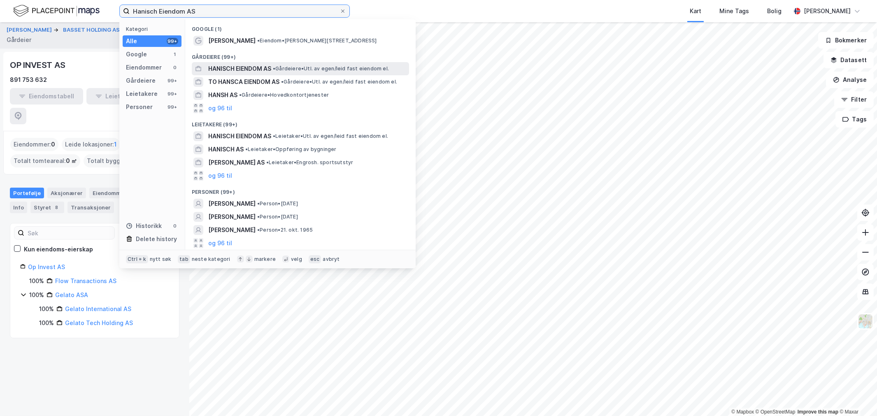
type input "Hanisch Eiendom AS"
click at [256, 67] on span "HANISCH EIENDOM AS" at bounding box center [239, 69] width 63 height 10
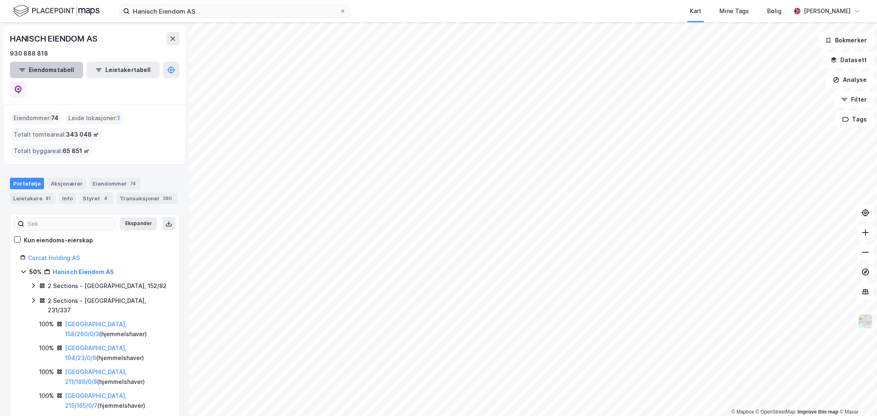
click at [44, 69] on button "Eiendomstabell" at bounding box center [46, 70] width 73 height 16
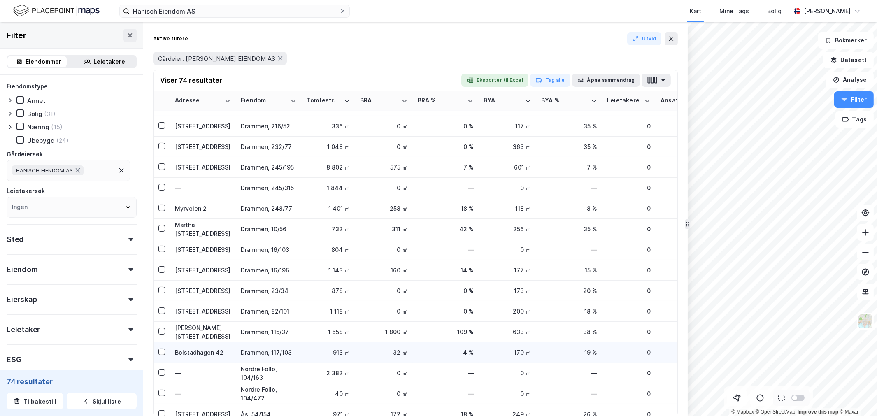
scroll to position [503, 0]
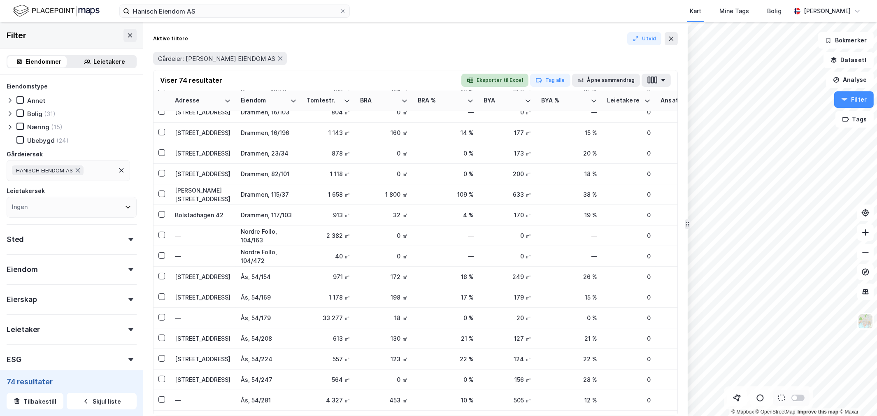
click at [507, 81] on button "Eksporter til Excel" at bounding box center [494, 80] width 67 height 13
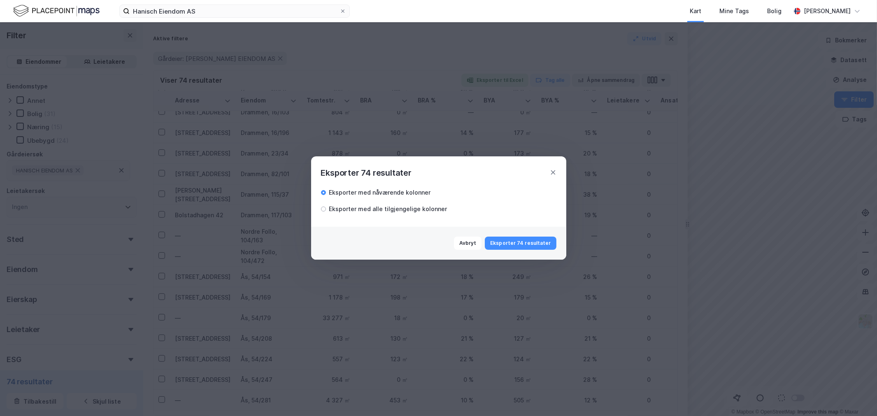
click at [534, 251] on div "Avbryt Eksporter 74 resultater" at bounding box center [438, 243] width 255 height 33
click at [535, 242] on button "Eksporter 74 resultater" at bounding box center [520, 243] width 71 height 13
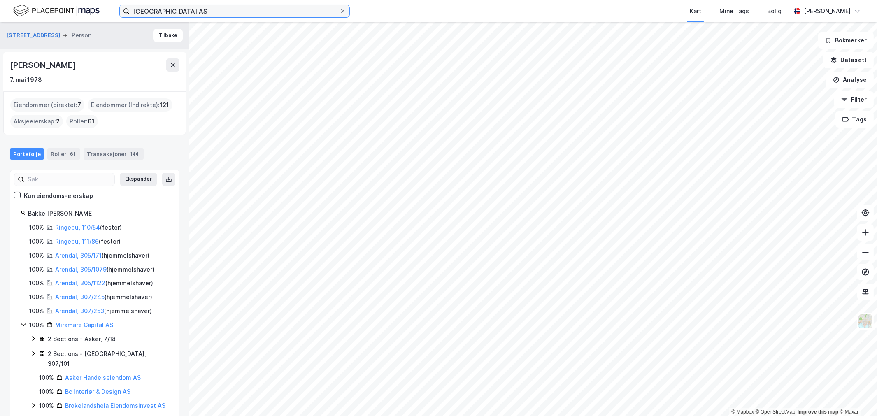
click at [231, 14] on input "Sørlandet Resort AS" at bounding box center [235, 11] width 210 height 12
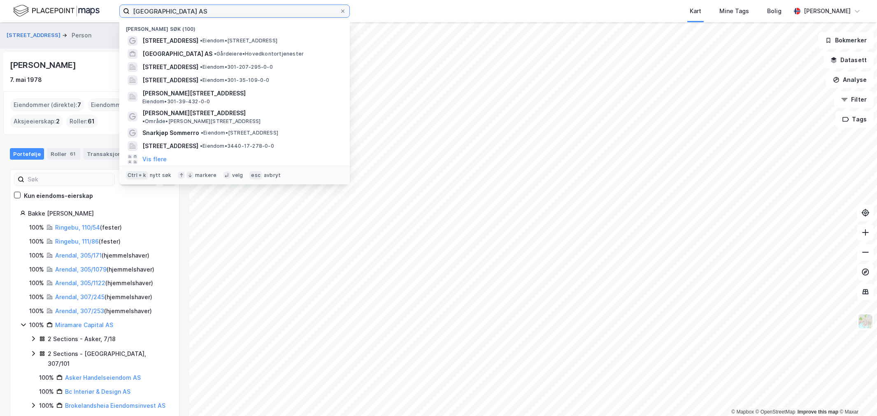
click at [231, 14] on input "Sørlandet Resort AS" at bounding box center [235, 11] width 210 height 12
paste input "Opstadveien 7, Ålgård"
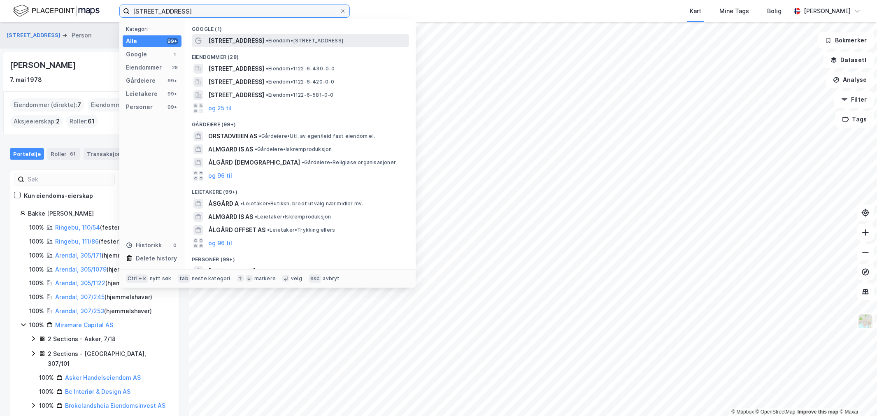
type input "Opstadveien 7, Ålgård"
click at [227, 36] on span "[STREET_ADDRESS]" at bounding box center [236, 41] width 56 height 10
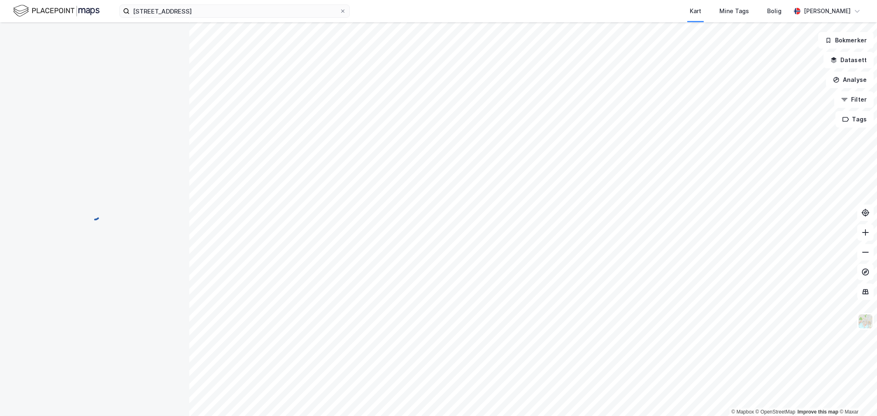
scroll to position [4, 0]
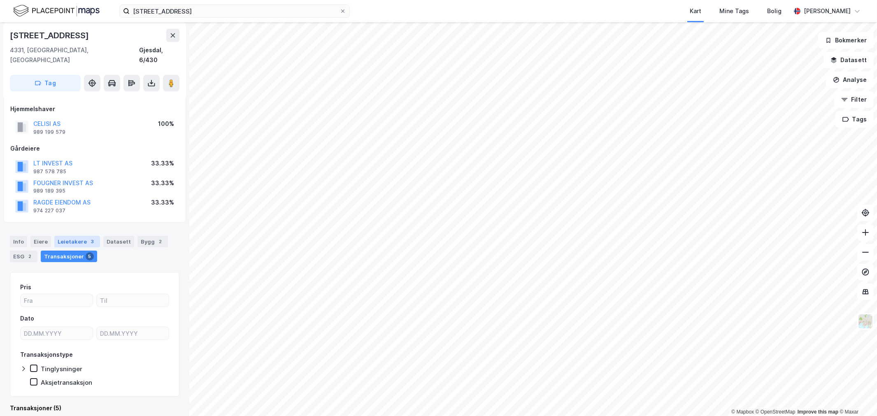
click at [88, 237] on div "3" at bounding box center [92, 241] width 8 height 8
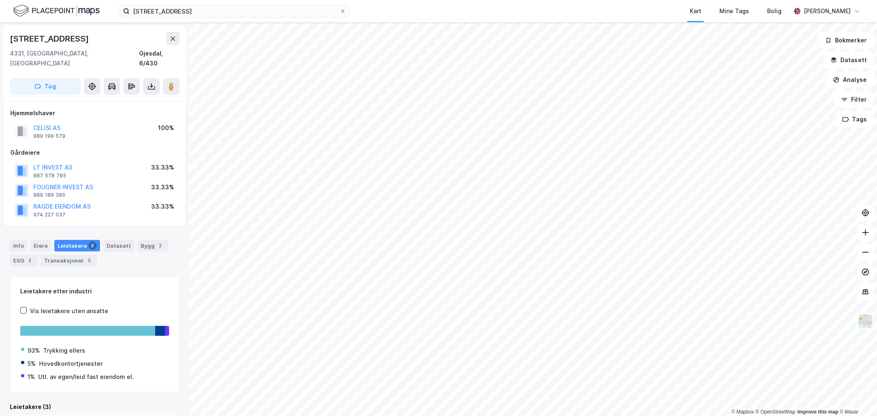
scroll to position [132, 0]
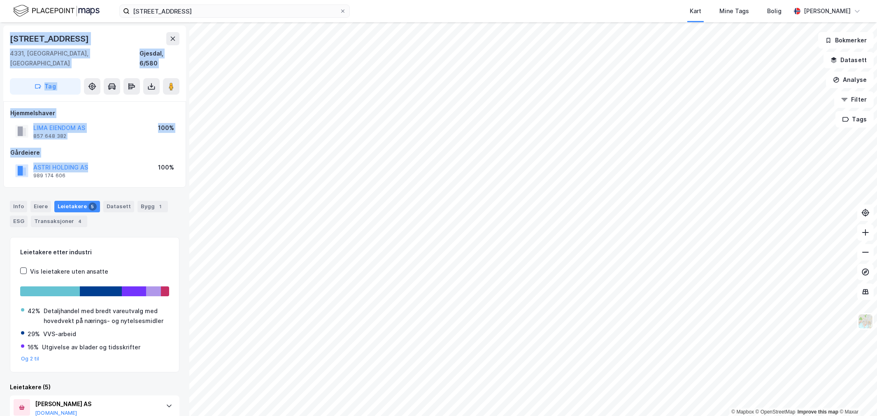
drag, startPoint x: 98, startPoint y: 161, endPoint x: 74, endPoint y: 108, distance: 58.0
click at [0, 158] on div "Opstadveien 2 4331, Ålgård, Rogaland Gjesdal, 6/580 Tag Hjemmelshaver LIMA EIEN…" at bounding box center [94, 219] width 189 height 394
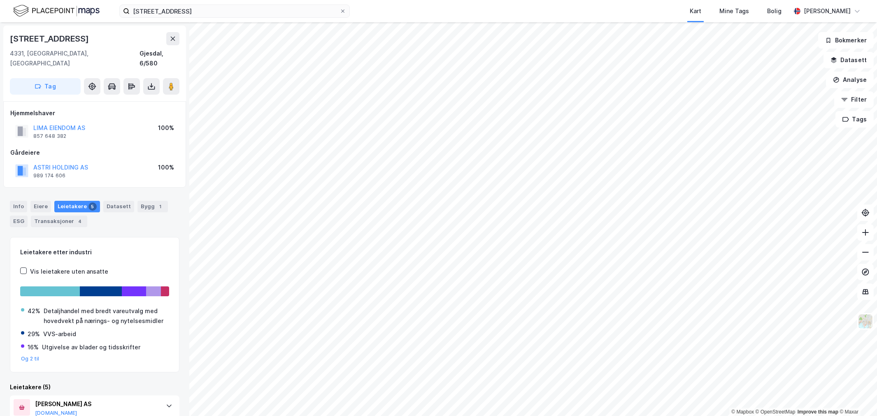
click at [99, 121] on div "LIMA EIENDOM AS 857 648 382 100%" at bounding box center [94, 131] width 169 height 20
drag, startPoint x: 99, startPoint y: 112, endPoint x: 80, endPoint y: 113, distance: 19.4
click at [80, 121] on div "LIMA EIENDOM AS 857 648 382 100%" at bounding box center [94, 131] width 169 height 20
click at [80, 123] on div "LIMA EIENDOM AS" at bounding box center [59, 128] width 52 height 10
click at [85, 121] on div "LIMA EIENDOM AS 857 648 382 100%" at bounding box center [94, 131] width 169 height 20
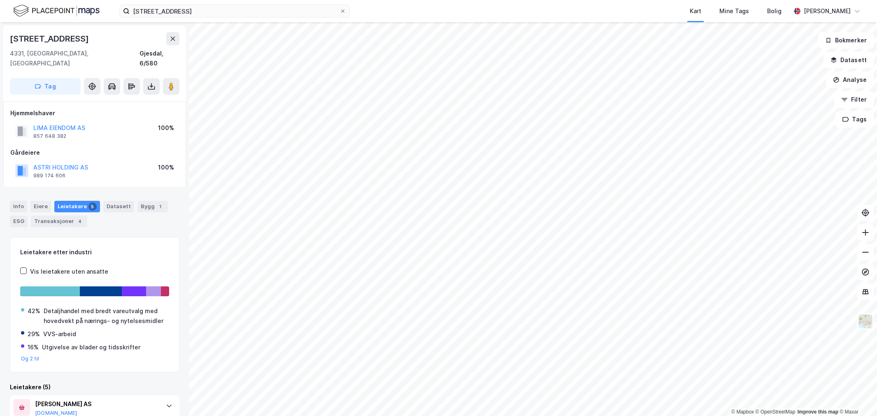
click at [86, 121] on div "LIMA EIENDOM AS 857 648 382 100%" at bounding box center [94, 131] width 169 height 20
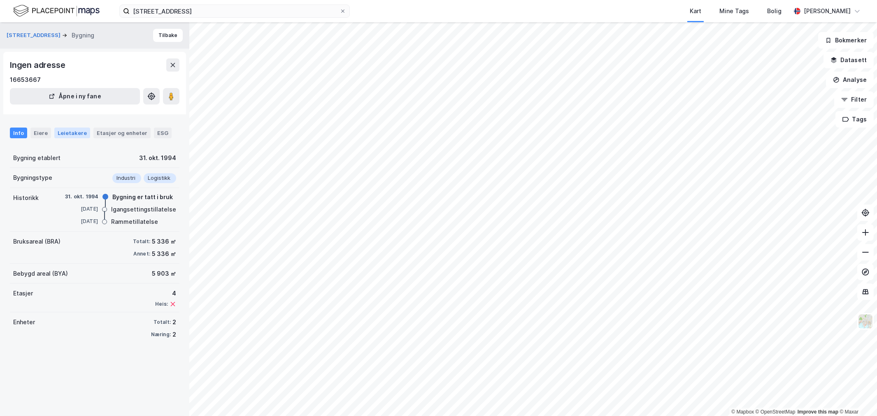
click at [78, 136] on div "Leietakere" at bounding box center [72, 133] width 36 height 11
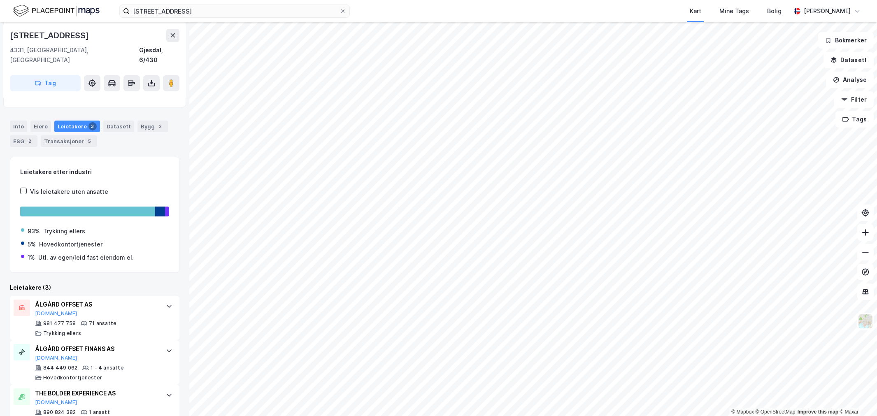
scroll to position [132, 0]
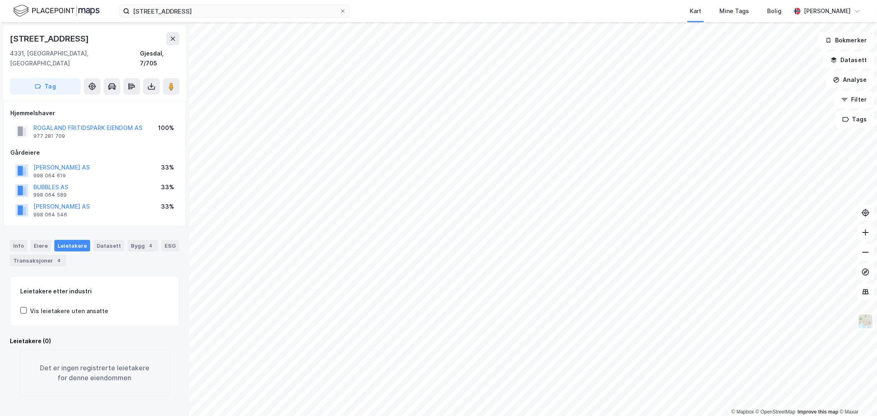
scroll to position [19, 0]
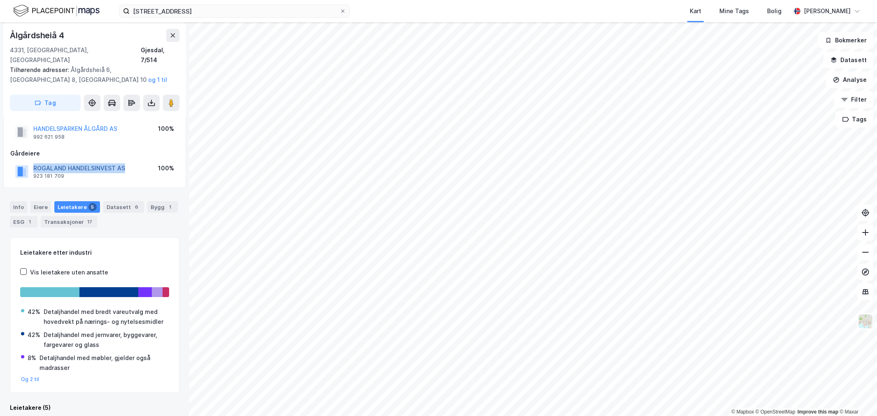
drag, startPoint x: 138, startPoint y: 155, endPoint x: 33, endPoint y: 158, distance: 104.5
click at [33, 162] on div "ROGALAND HANDELSINVEST AS 923 181 709 100%" at bounding box center [94, 172] width 169 height 20
